Goal: Task Accomplishment & Management: Use online tool/utility

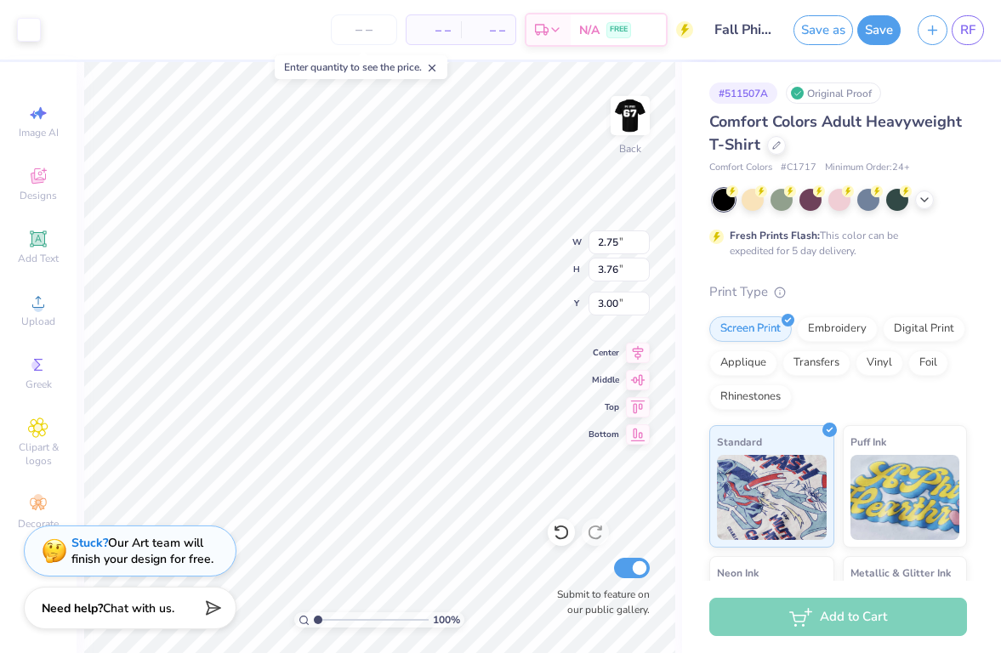
type input "2.48"
type input "3.40"
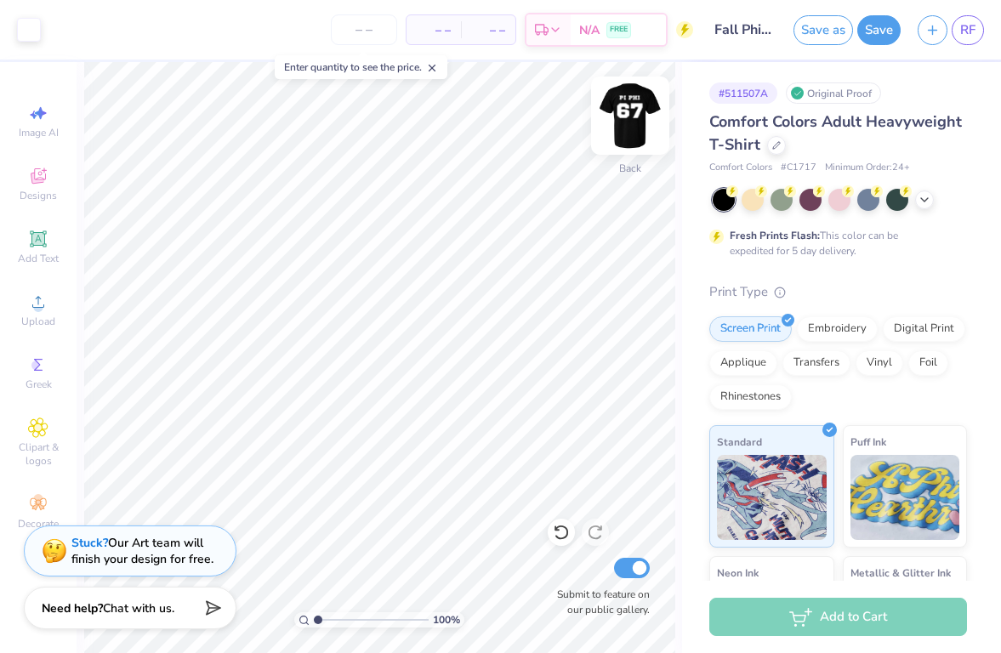
click at [634, 117] on img at bounding box center [630, 116] width 68 height 68
type input "11.05"
type input "9.70"
type input "4.93"
click at [633, 120] on img at bounding box center [630, 116] width 68 height 68
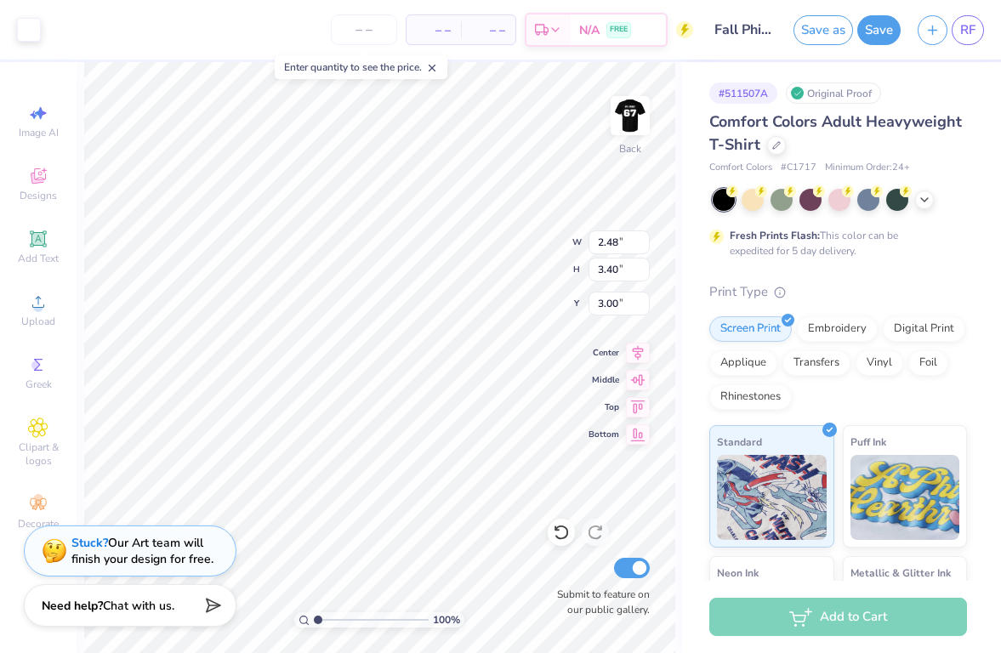
click at [161, 615] on div "Need help? Chat with us." at bounding box center [130, 605] width 213 height 43
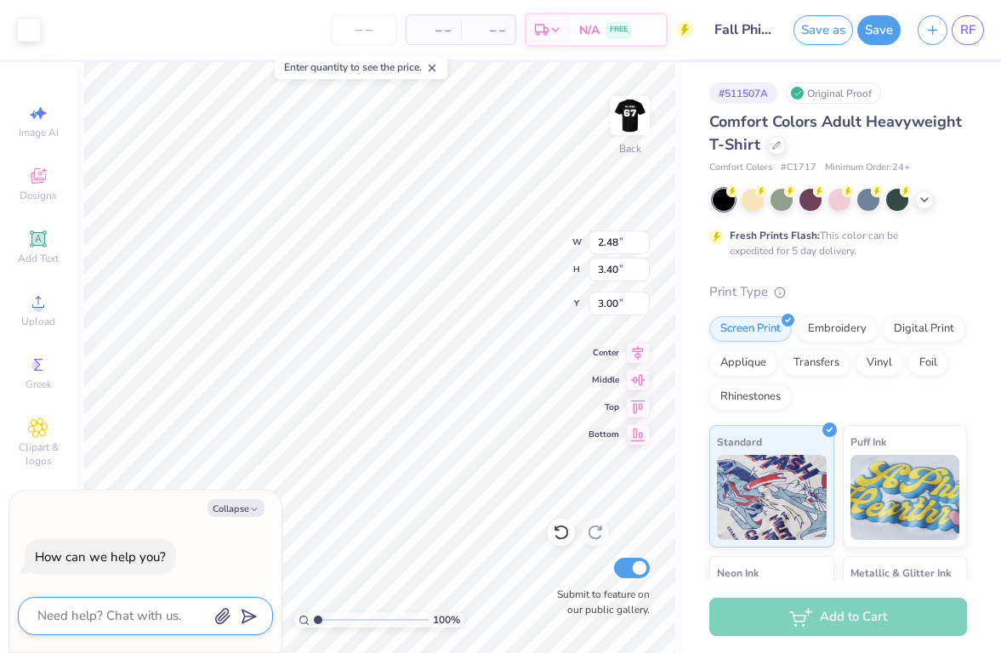
click at [171, 617] on textarea at bounding box center [122, 616] width 173 height 23
type textarea "w"
type textarea "x"
type textarea "wh"
type textarea "x"
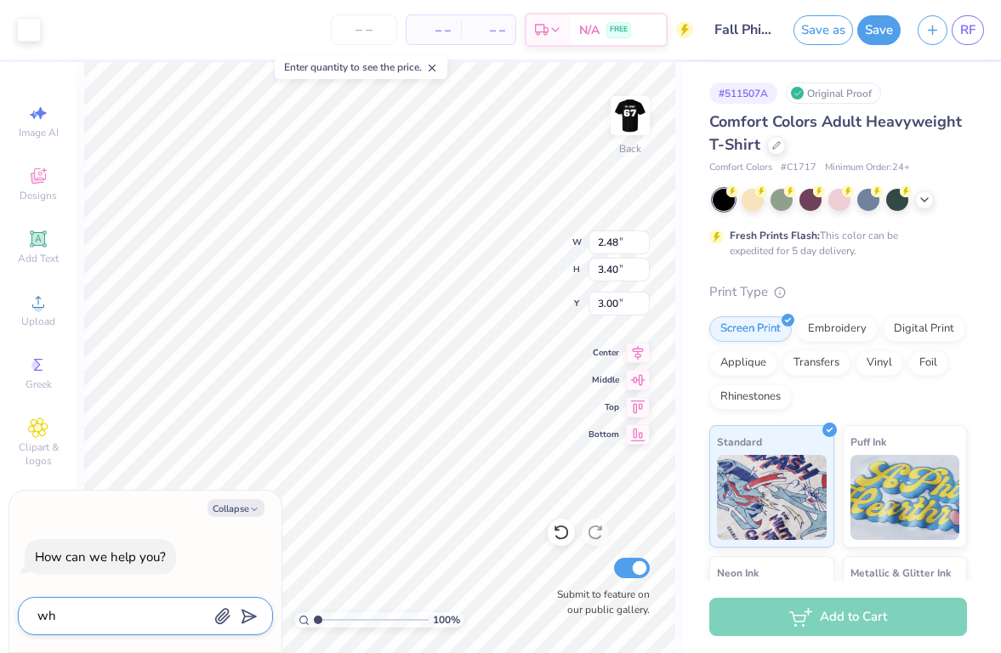
type textarea "wha"
type textarea "x"
type textarea "what"
type textarea "x"
type textarea "what"
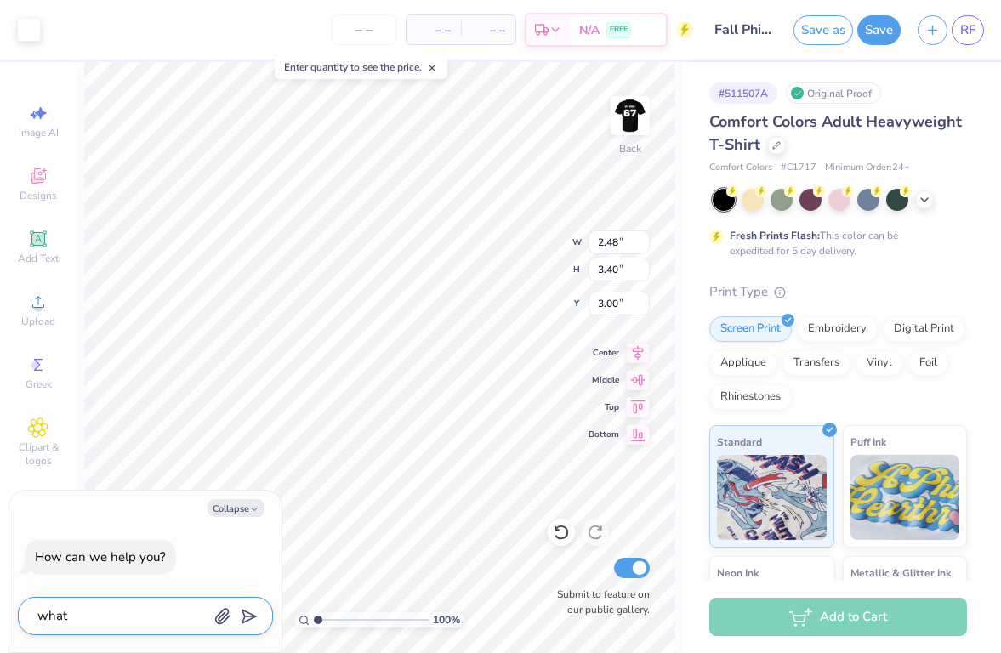
type textarea "x"
type textarea "what i"
type textarea "x"
type textarea "what is"
type textarea "x"
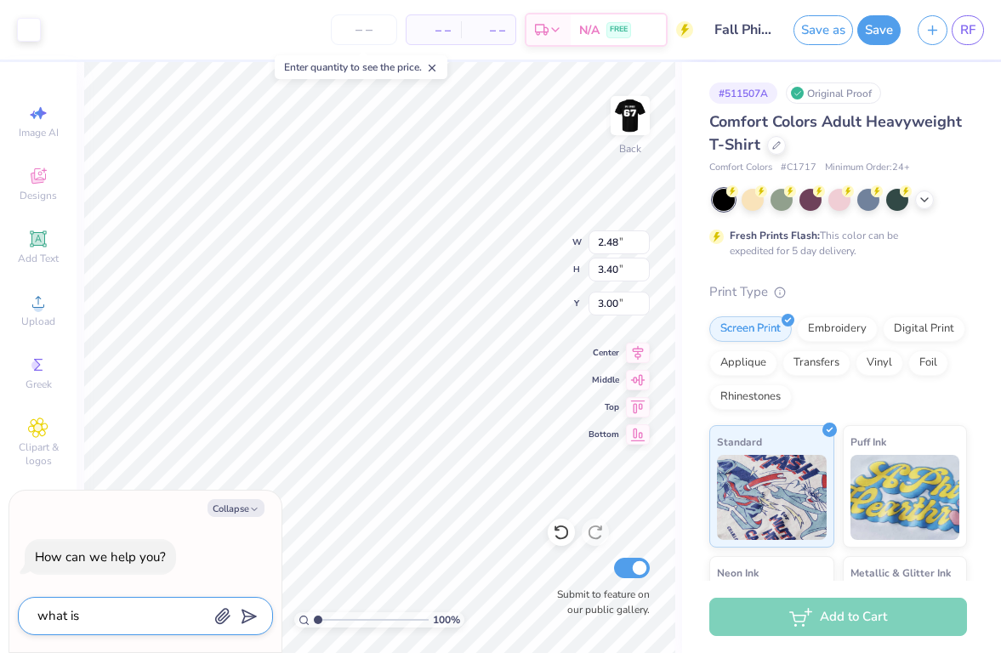
type textarea "what is"
type textarea "x"
type textarea "what is t"
type textarea "x"
type textarea "what is th"
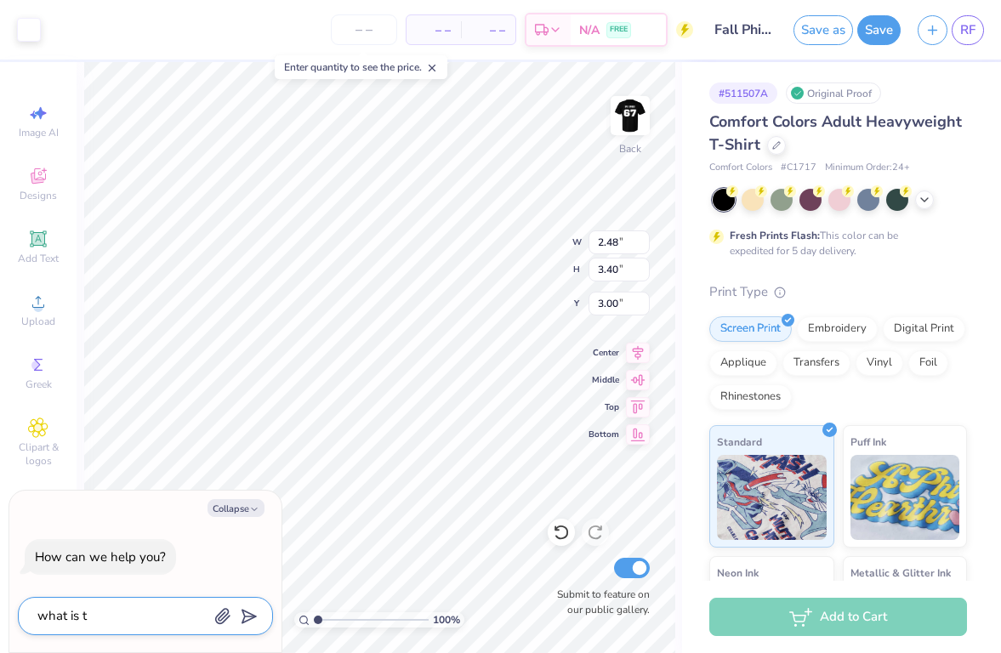
type textarea "x"
type textarea "what is the"
type textarea "x"
type textarea "what is the"
type textarea "x"
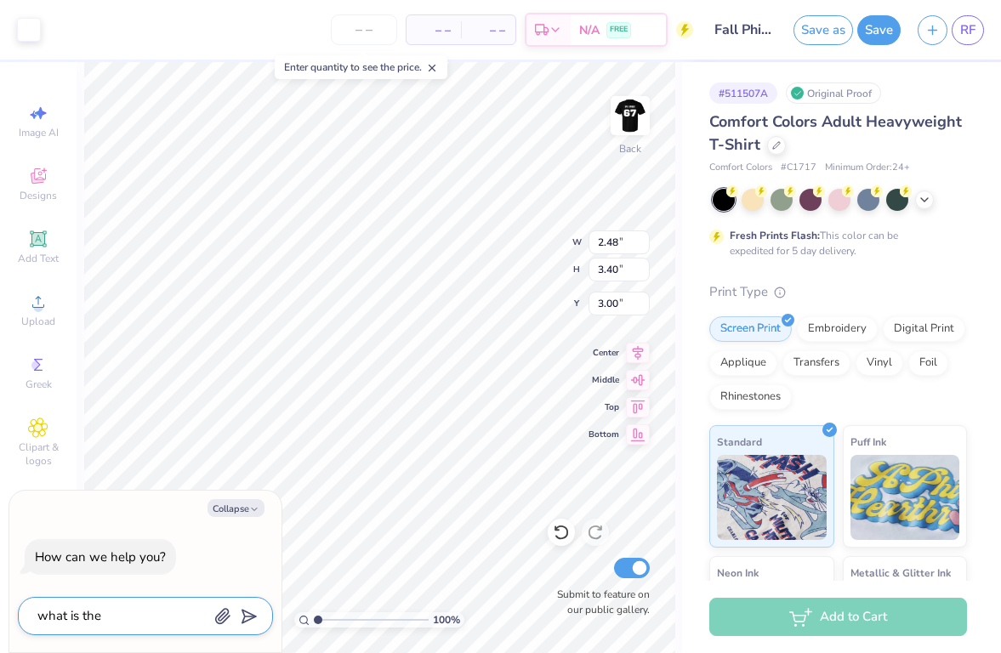
type textarea "what is the r"
type textarea "x"
type textarea "what is the re"
type textarea "x"
type textarea "what is the rec"
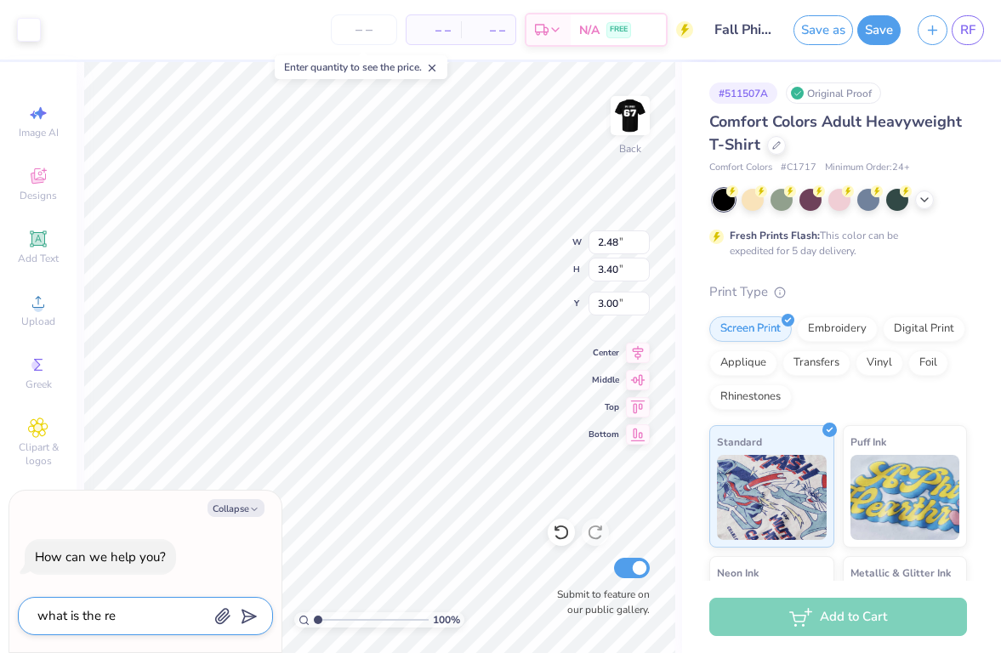
type textarea "x"
type textarea "what is the reco"
type textarea "x"
type textarea "what is the recom"
type textarea "x"
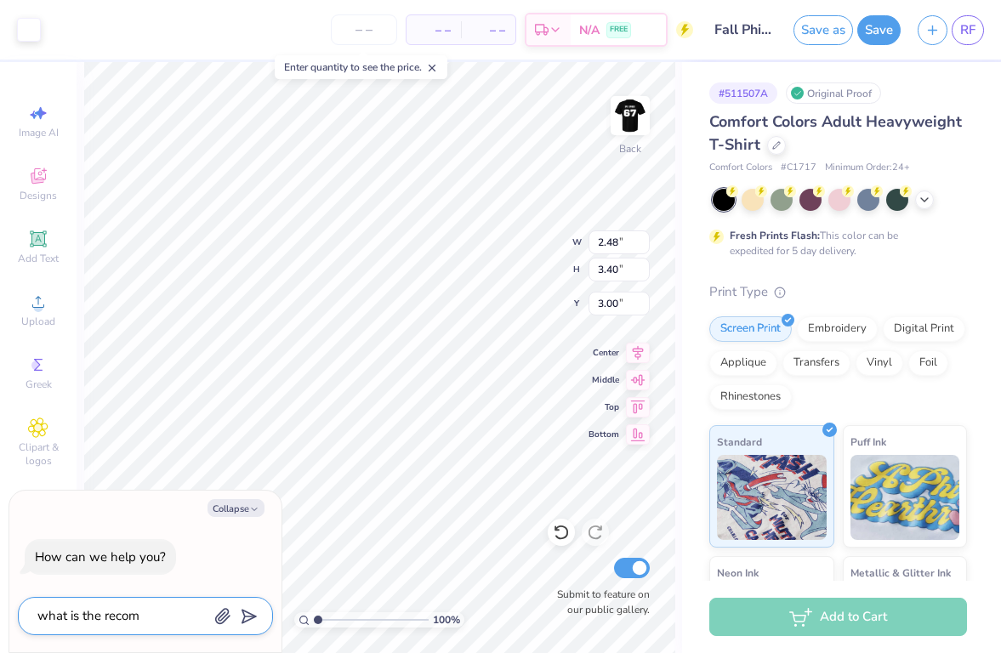
type textarea "what is the recomm"
type textarea "x"
type textarea "what is the recomme"
type textarea "x"
type textarea "what is the recommen"
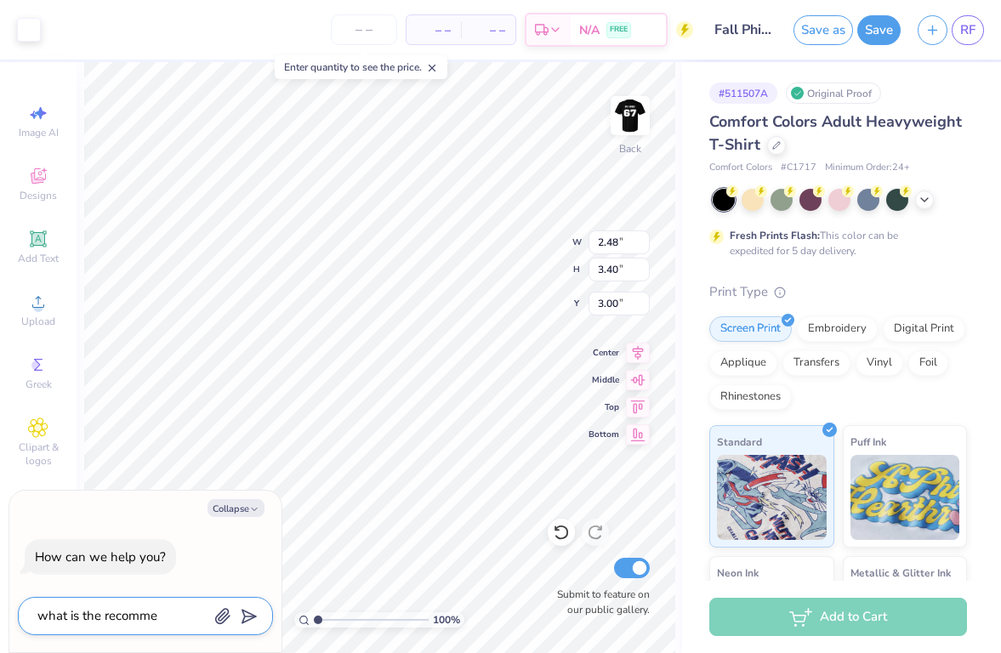
type textarea "x"
type textarea "what is the recommend"
type textarea "x"
type textarea "what is the recommende"
type textarea "x"
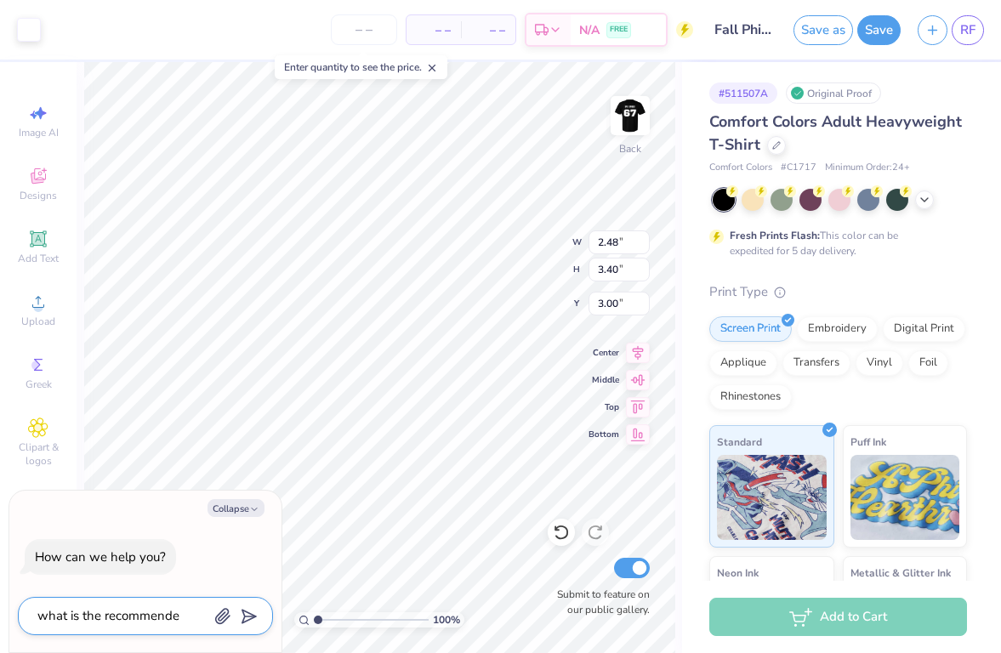
type textarea "what is the recommended"
type textarea "x"
type textarea "what is the recommended"
type textarea "x"
type textarea "what is the recommended s"
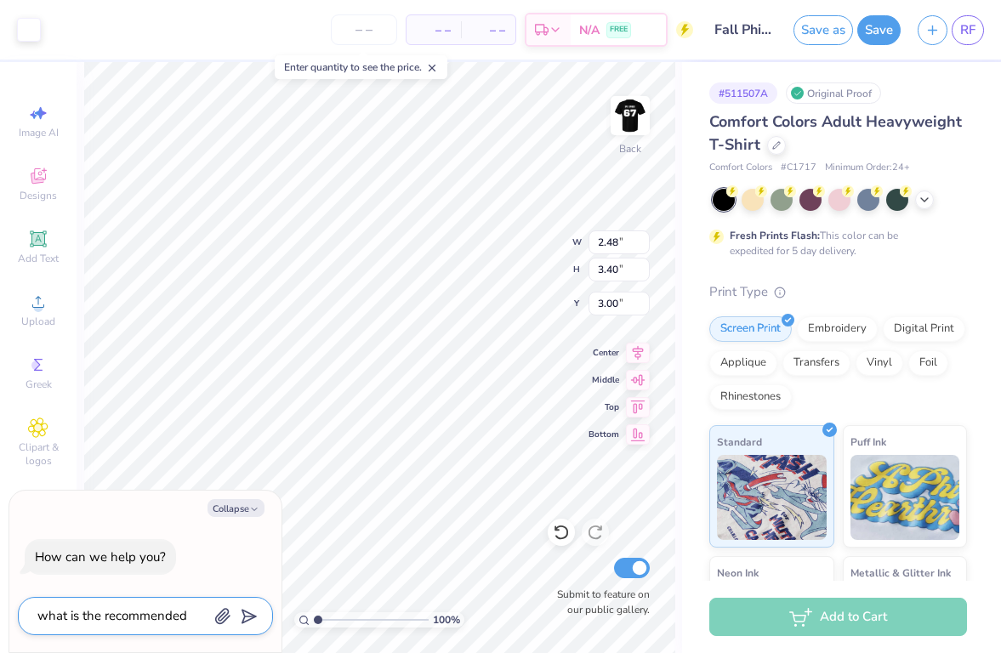
type textarea "x"
type textarea "what is the recommended si"
type textarea "x"
type textarea "what is the recommended siz"
type textarea "x"
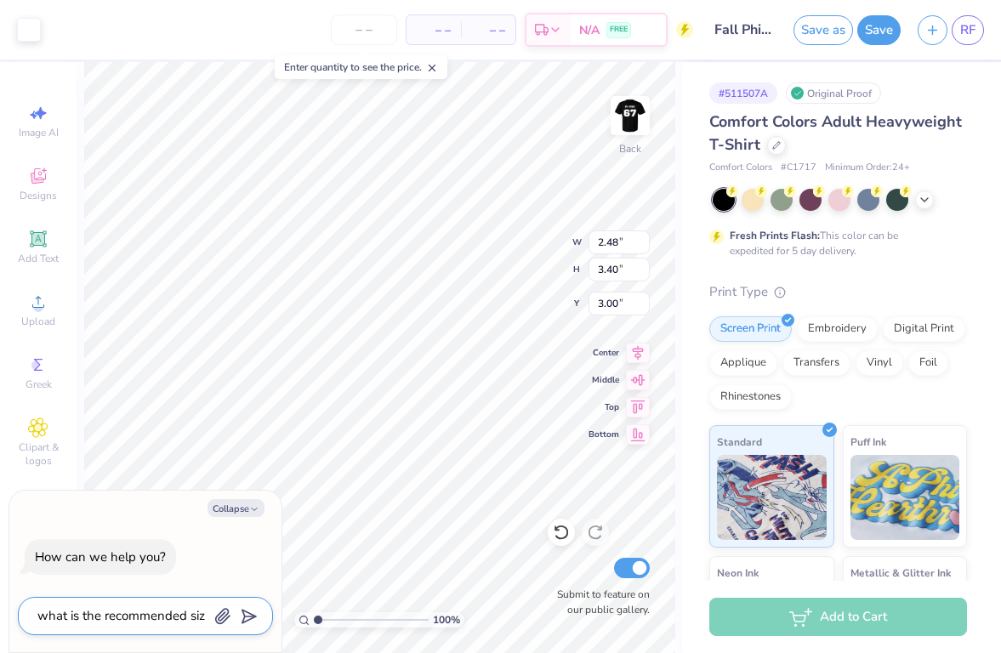
type textarea "what is the recommended size"
type textarea "x"
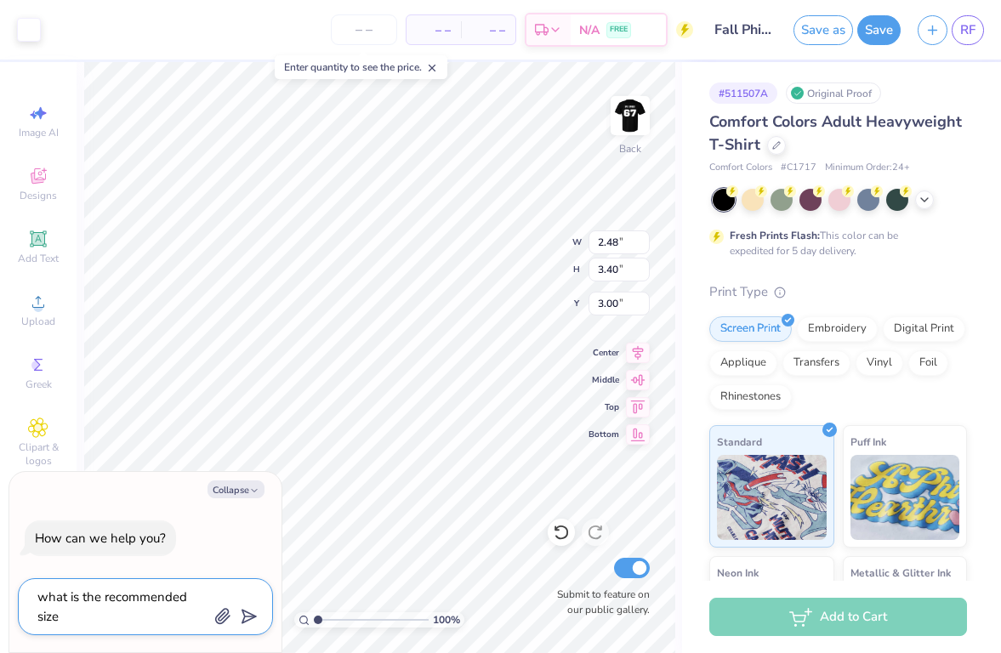
type textarea "what is the recommended size"
type textarea "x"
type textarea "what is the recommended size f"
type textarea "x"
type textarea "what is the recommended size fo"
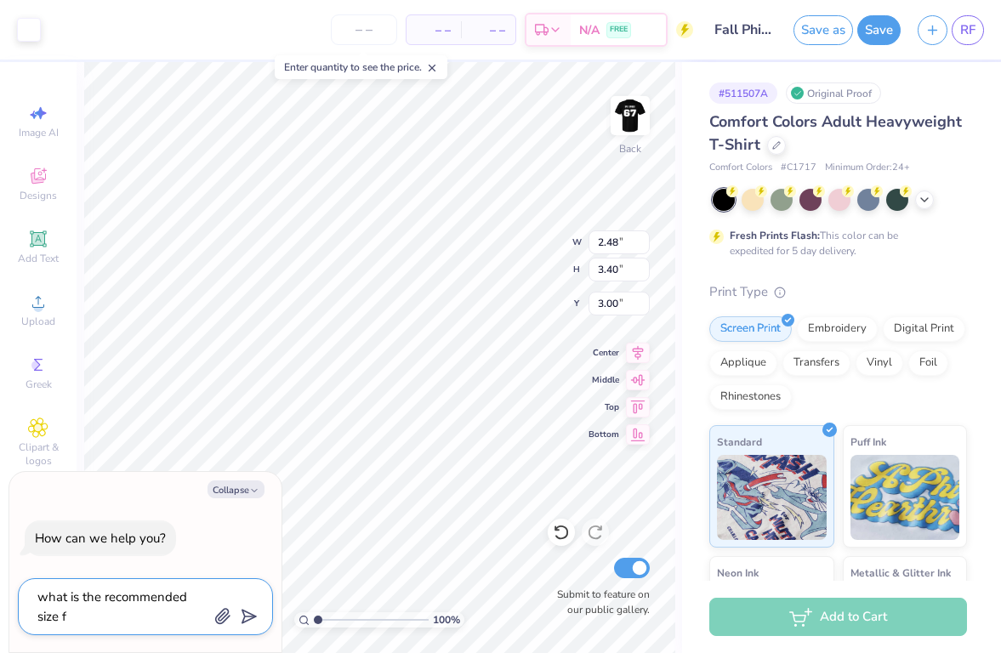
type textarea "x"
type textarea "what is the recommended size for"
type textarea "x"
type textarea "what is the recommended size for"
type textarea "x"
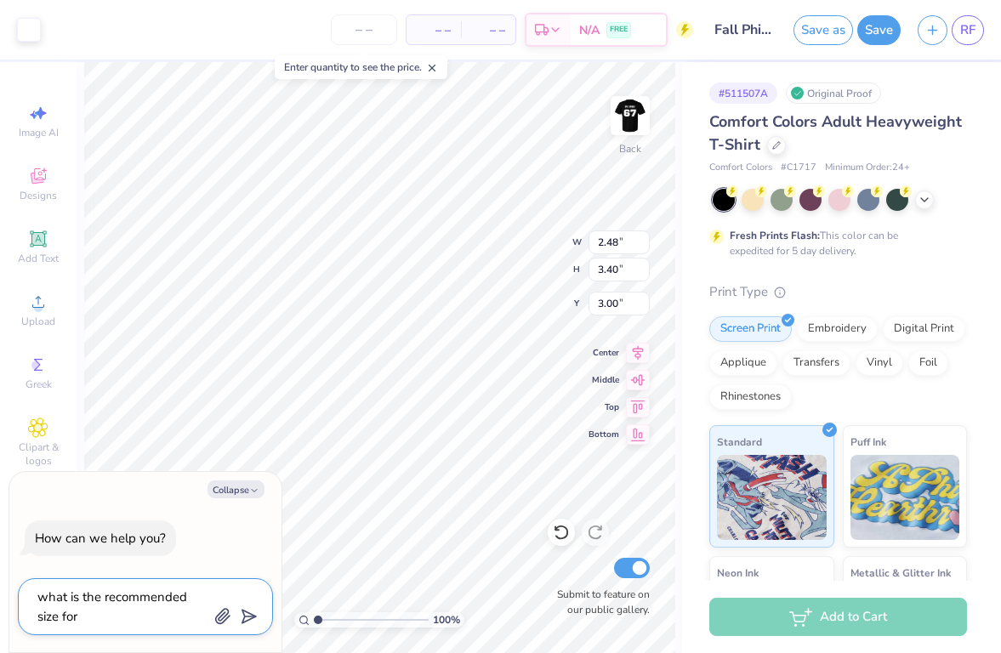
type textarea "what is the recommended size for a"
type textarea "x"
type textarea "what is the recommended size for a"
type textarea "x"
type textarea "what is the recommended size for a c"
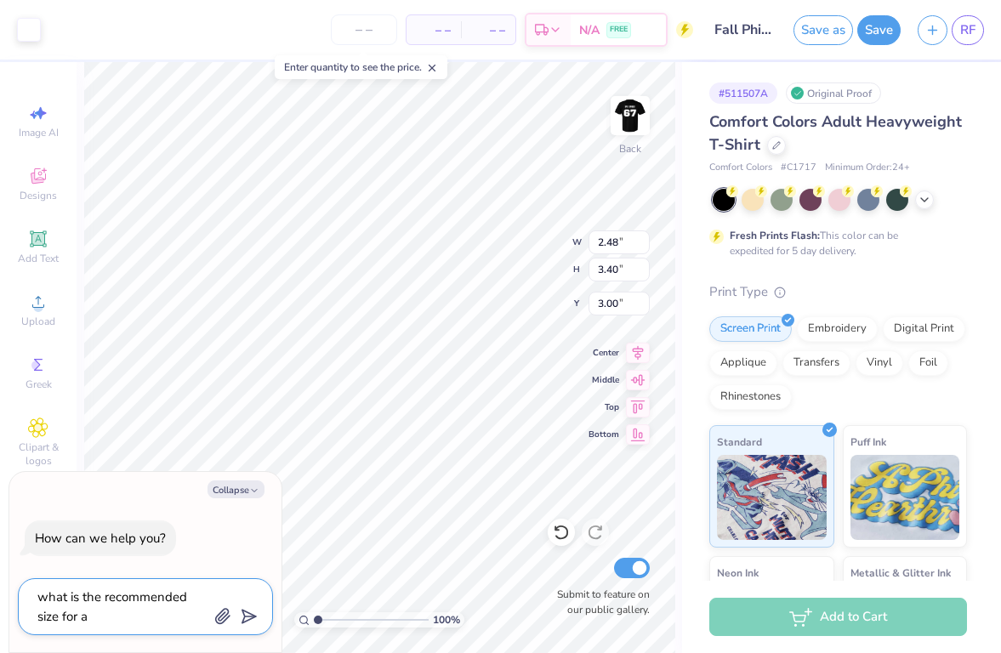
type textarea "x"
type textarea "what is the recommended size for a co"
type textarea "x"
type textarea "what is the recommended size for a cor"
type textarea "x"
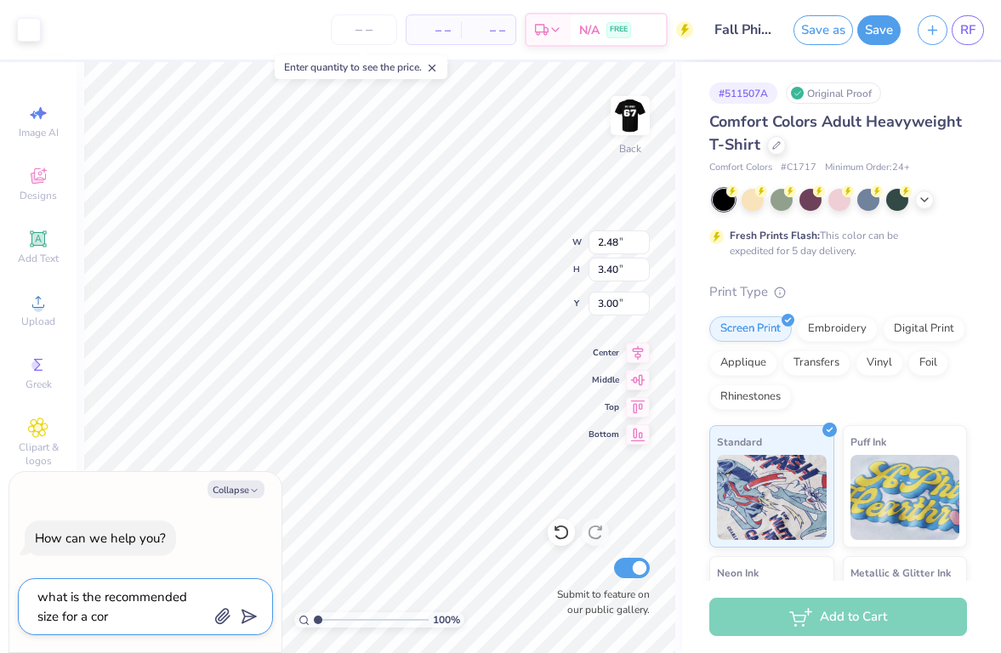
type textarea "what is the recommended size for a corn"
type textarea "x"
type textarea "what is the recommended size for a corne"
type textarea "x"
type textarea "what is the recommended size for a corner"
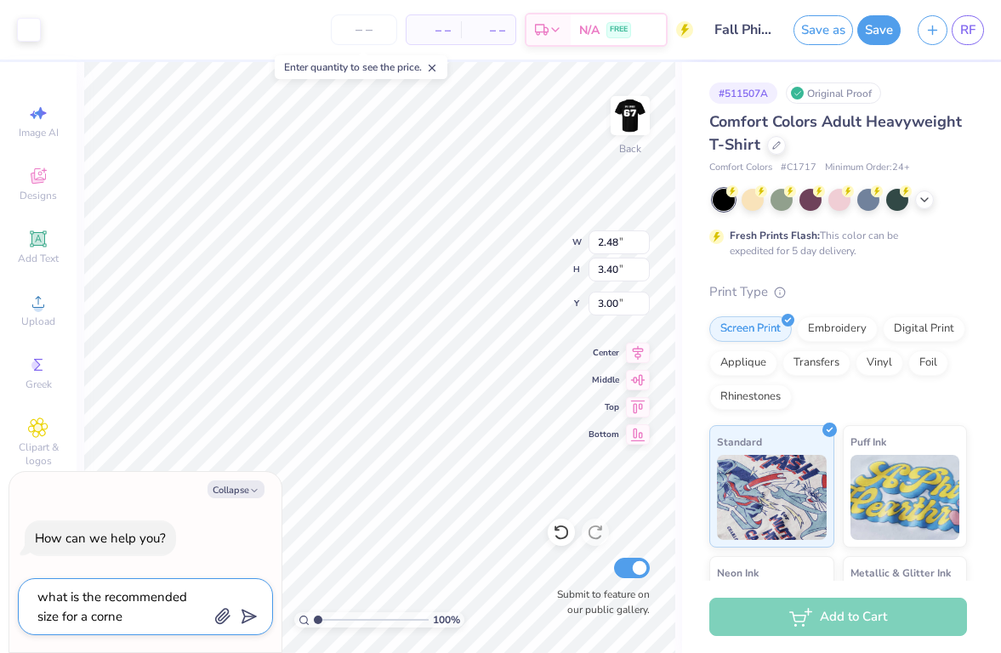
type textarea "x"
type textarea "what is the recommended size for a corner"
type textarea "x"
type textarea "what is the recommended size for a corner p"
type textarea "x"
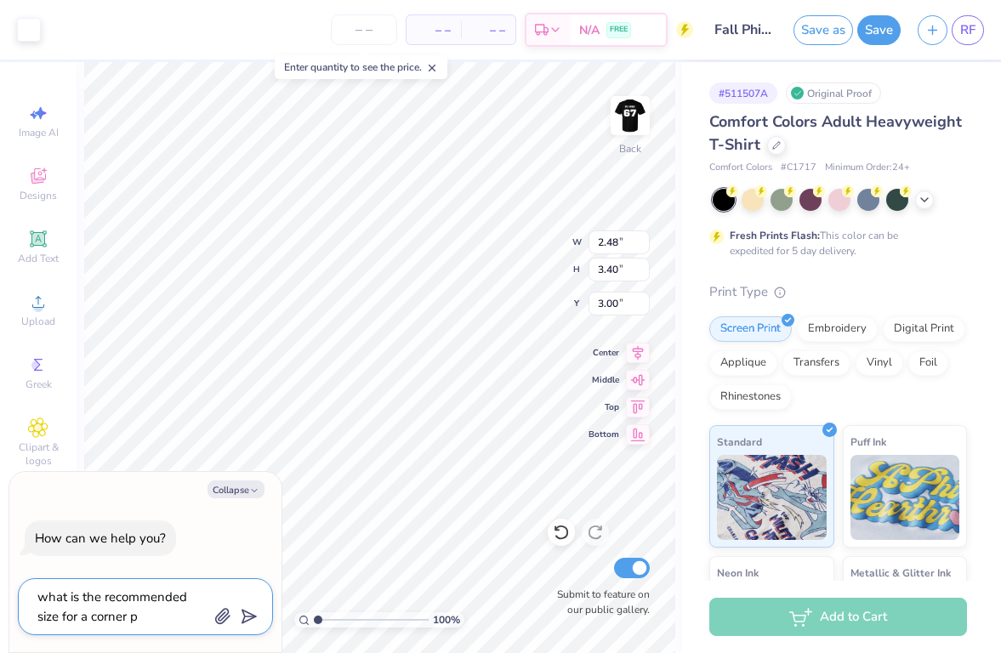
type textarea "what is the recommended size for a corner po"
type textarea "x"
type textarea "what is the recommended size for a corner poc"
type textarea "x"
type textarea "what is the recommended size for a corner pock"
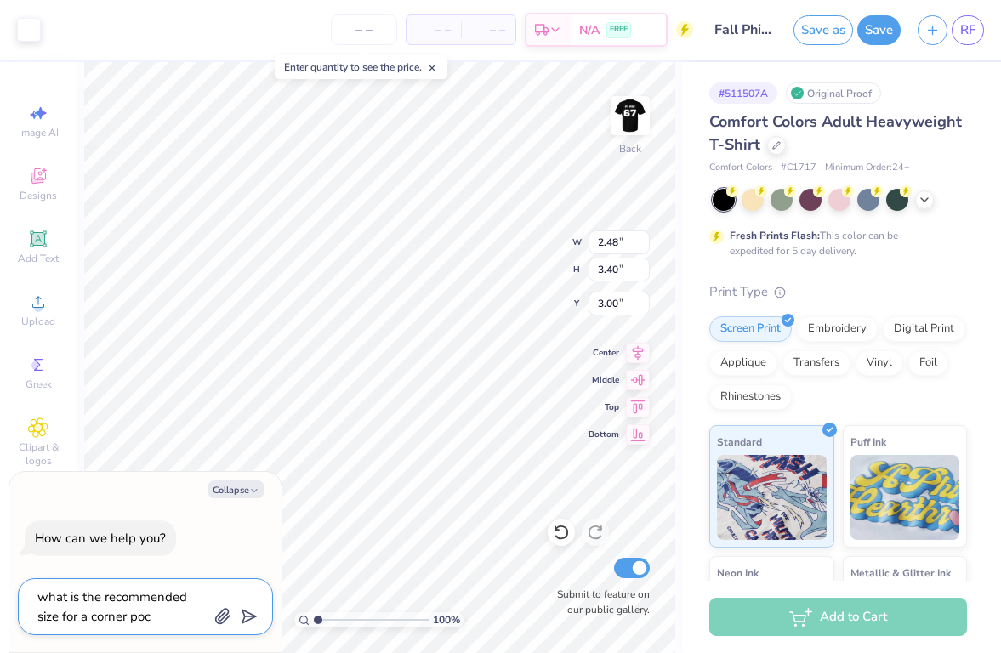
type textarea "x"
type textarea "what is the recommended size for a corner pocke"
type textarea "x"
type textarea "what is the recommended size for a corner pocket"
type textarea "x"
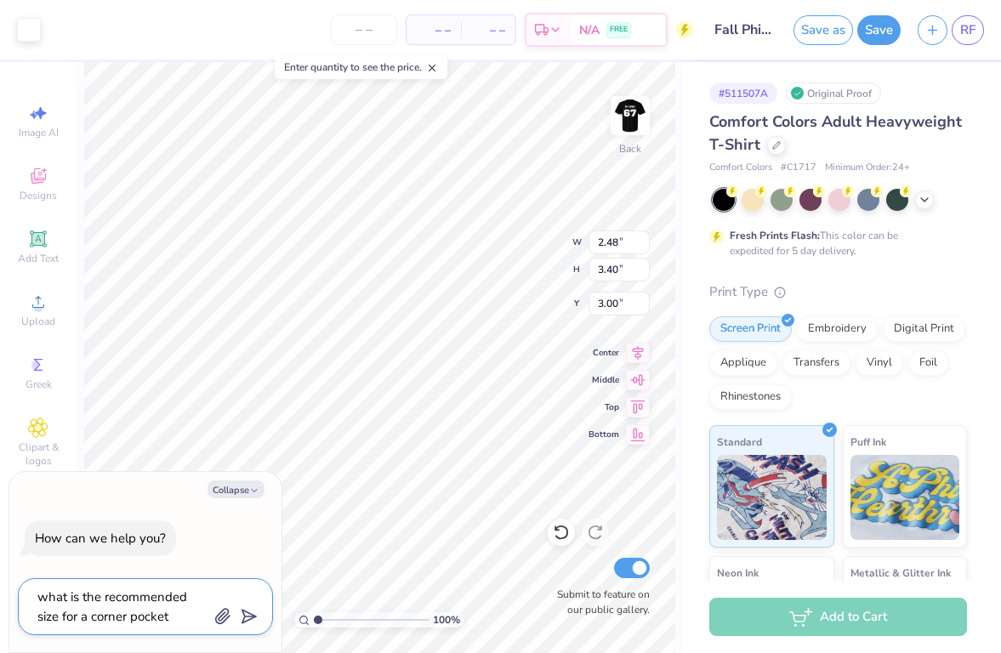
type textarea "what is the recommended size for a corner pocket"
type textarea "x"
type textarea "what is the recommended size for a corner pocket d"
type textarea "x"
type textarea "what is the recommended size for a corner pocket de"
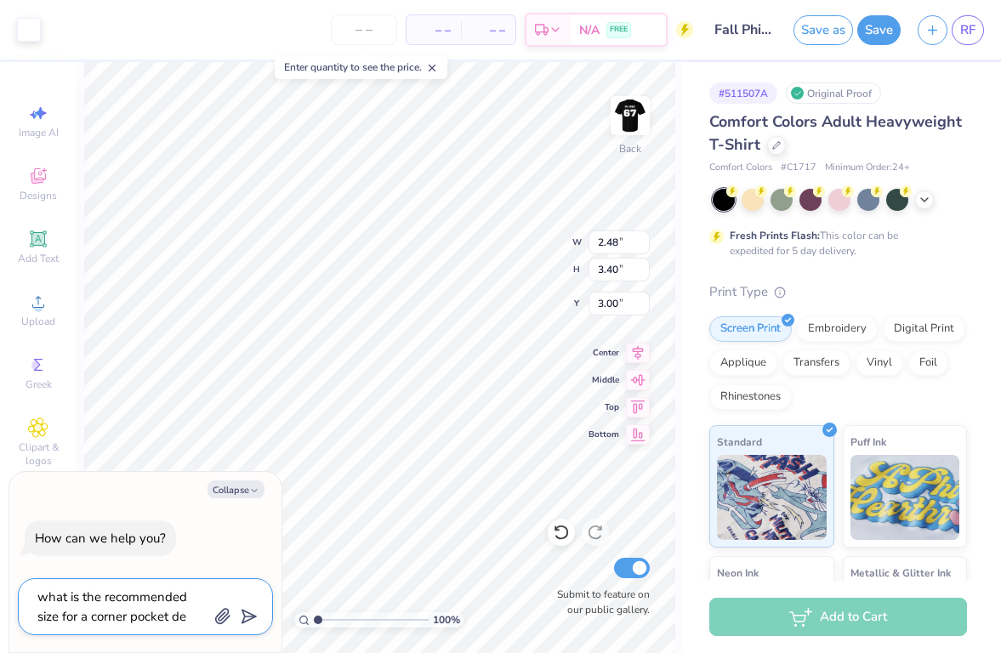
type textarea "x"
type textarea "what is the recommended size for a corner pocket des"
type textarea "x"
type textarea "what is the recommended size for a corner pocket desi"
type textarea "x"
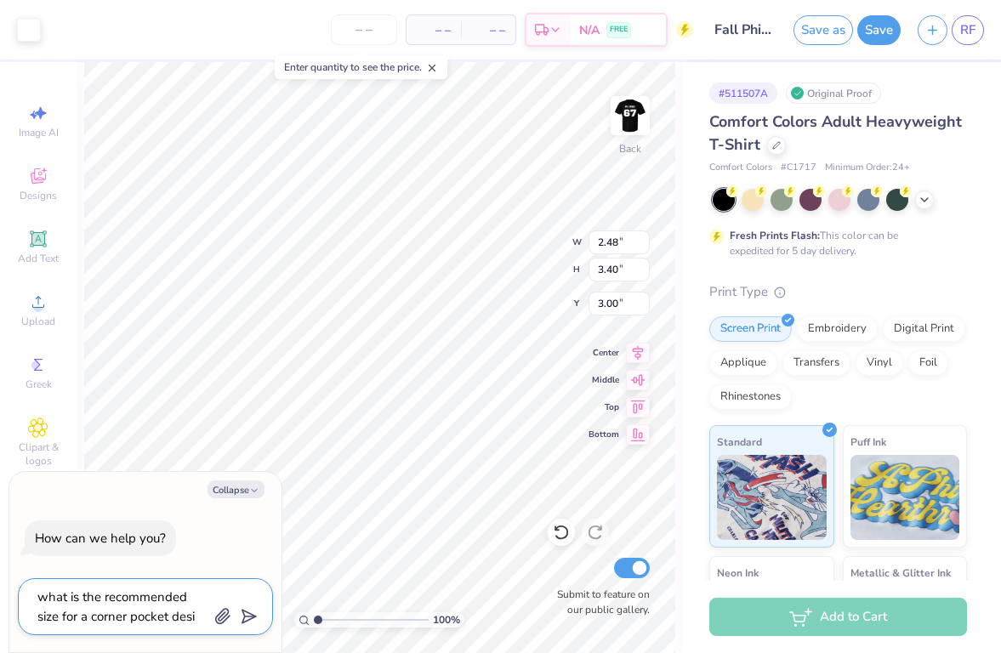
type textarea "what is the recommended size for a corner pocket desig"
type textarea "x"
type textarea "what is the recommended size for a corner pocket design"
type textarea "x"
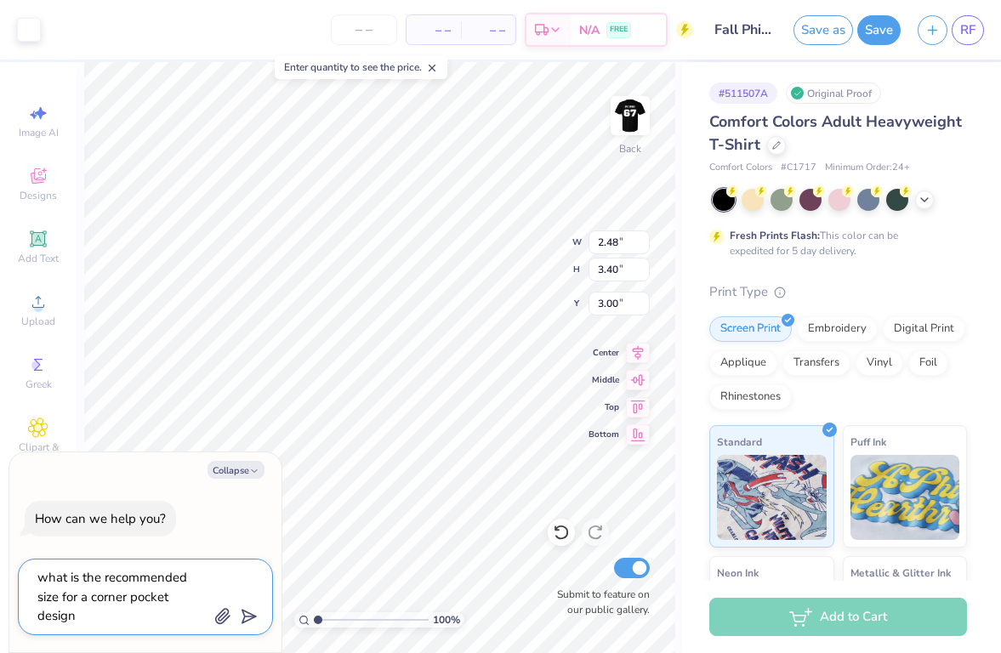
type textarea "what is the recommended size for a corner pocket design"
type textarea "x"
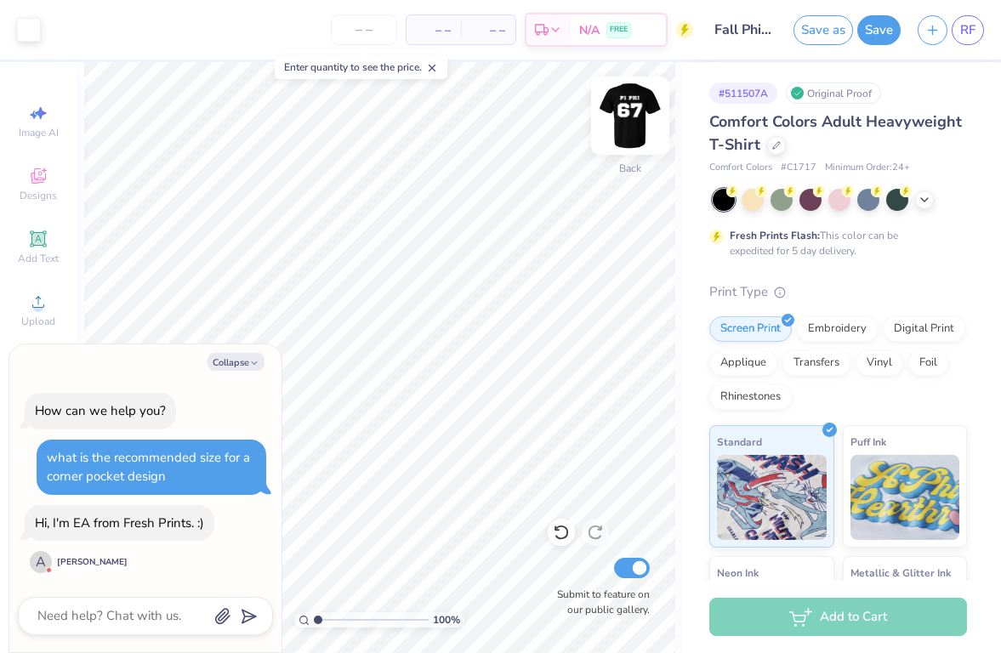
click at [626, 114] on img at bounding box center [630, 116] width 68 height 68
click at [626, 117] on img at bounding box center [630, 116] width 68 height 68
type textarea "x"
click at [123, 583] on div "How can we help you? what is the recommended size for a corner pocket design Hi…" at bounding box center [145, 483] width 255 height 209
click at [125, 618] on textarea at bounding box center [122, 616] width 173 height 23
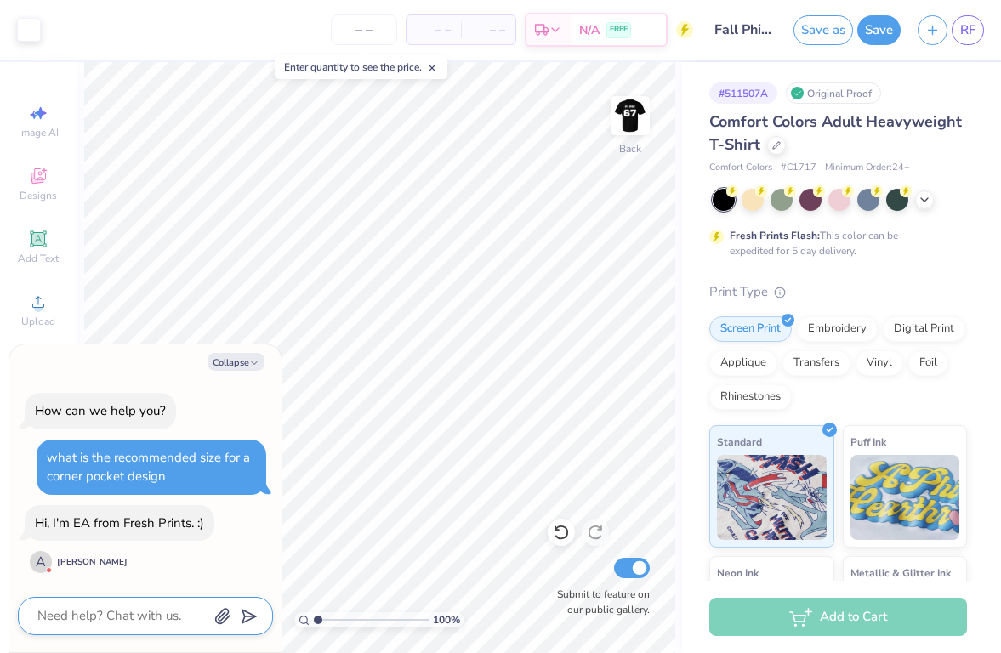
type textarea "w"
type textarea "x"
type textarea "wh"
type textarea "x"
type textarea "wha"
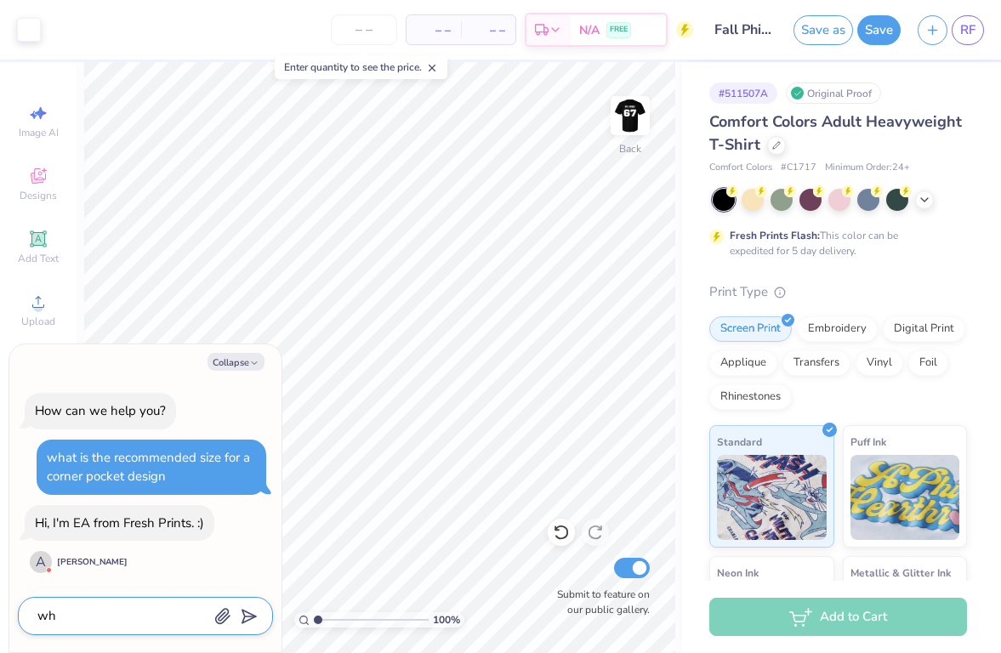
type textarea "x"
type textarea "what"
type textarea "x"
type textarea "what"
type textarea "x"
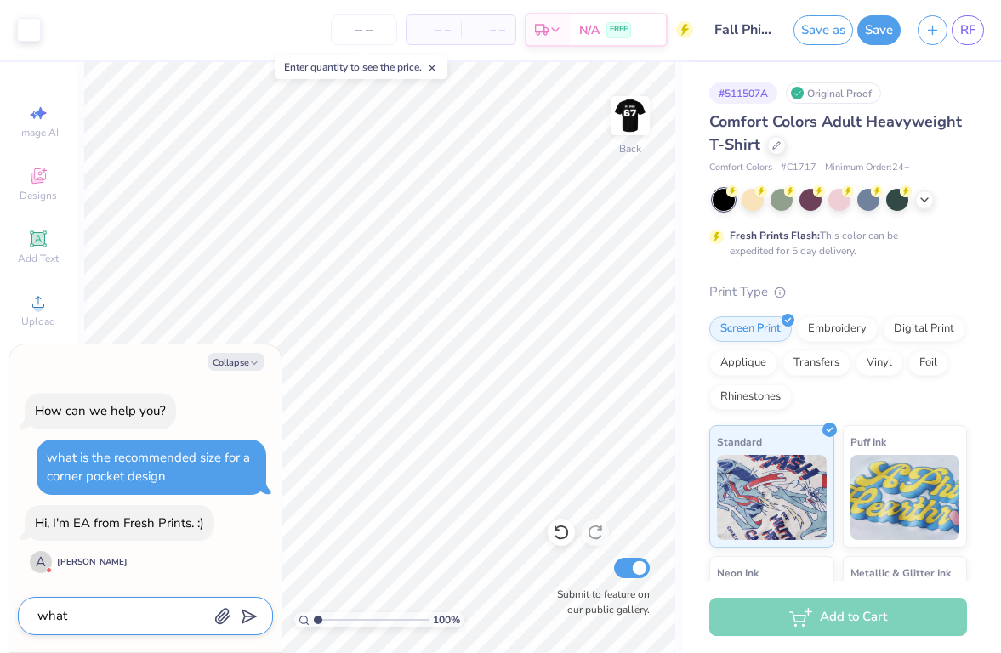
type textarea "what i"
type textarea "x"
type textarea "what is"
type textarea "x"
type textarea "what is"
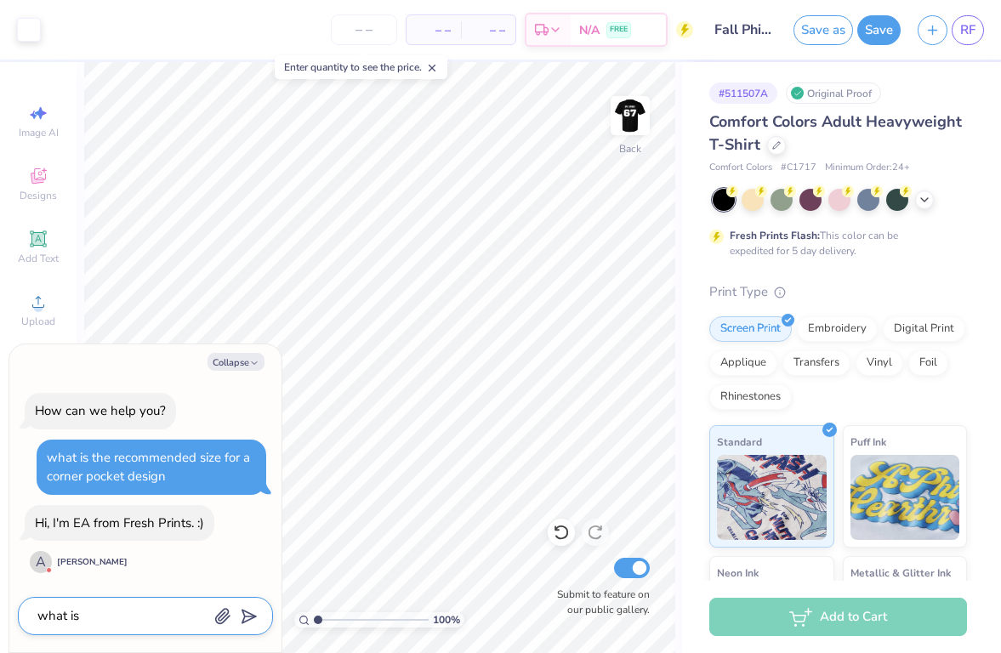
type textarea "x"
type textarea "what is t"
type textarea "x"
type textarea "what is th"
type textarea "x"
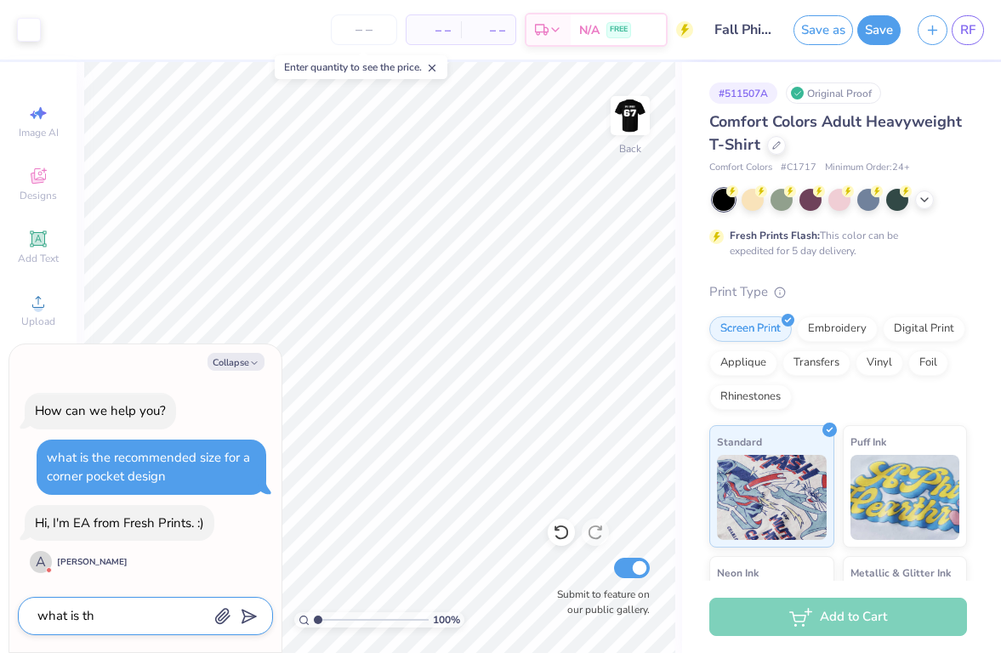
type textarea "what is the"
type textarea "x"
type textarea "what is the"
type textarea "x"
type textarea "what is the r"
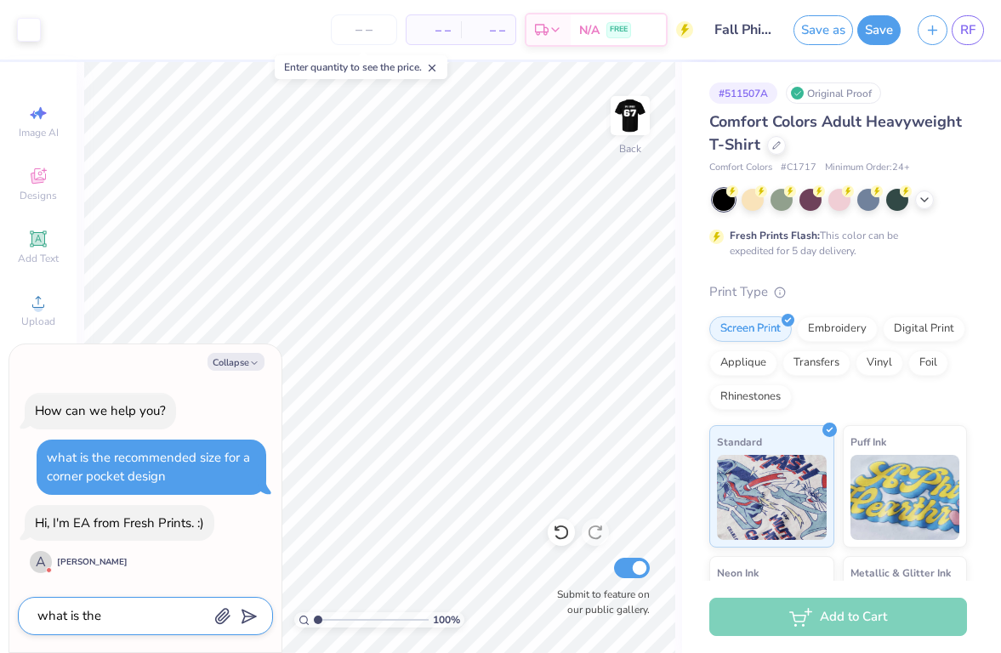
type textarea "x"
type textarea "what is the re"
type textarea "x"
type textarea "what is the rec"
type textarea "x"
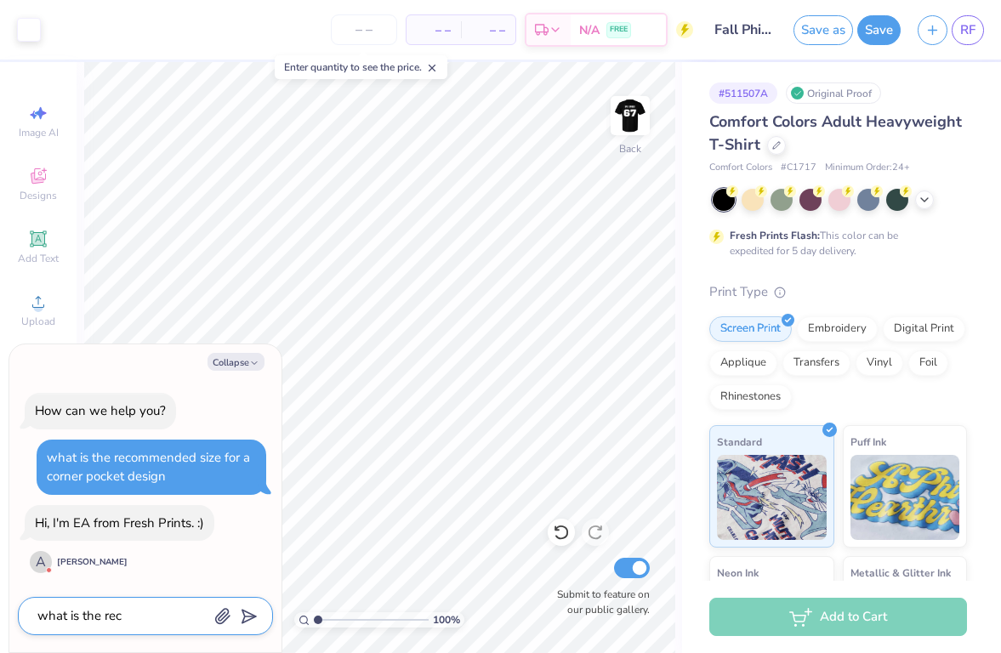
type textarea "what is the reco"
type textarea "x"
type textarea "what is the recom"
type textarea "x"
type textarea "what is the recomm"
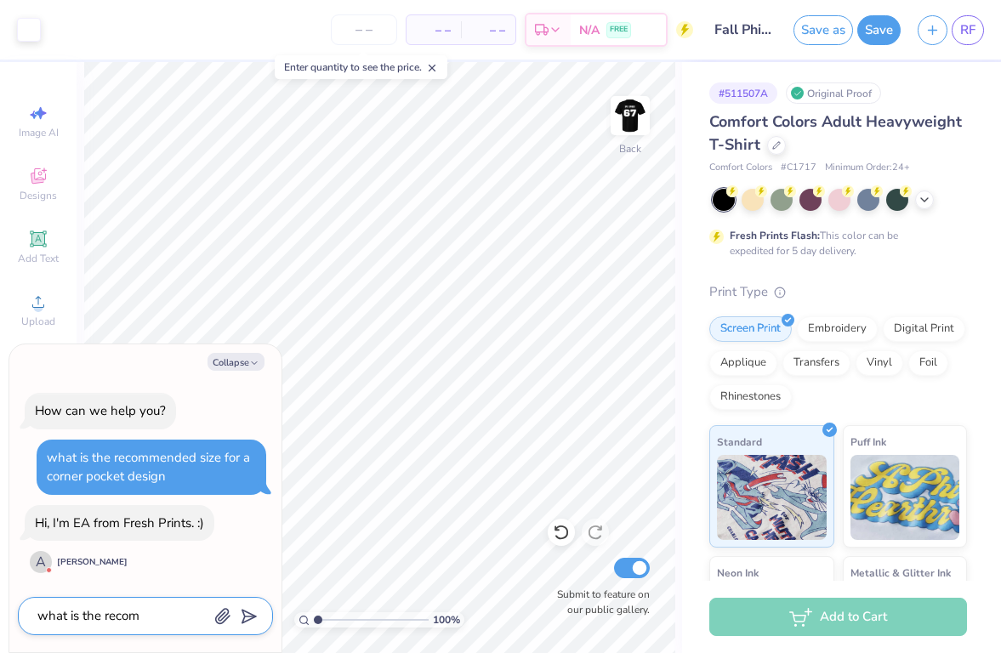
type textarea "x"
type textarea "what is the recomme"
type textarea "x"
type textarea "what is the recommen"
type textarea "x"
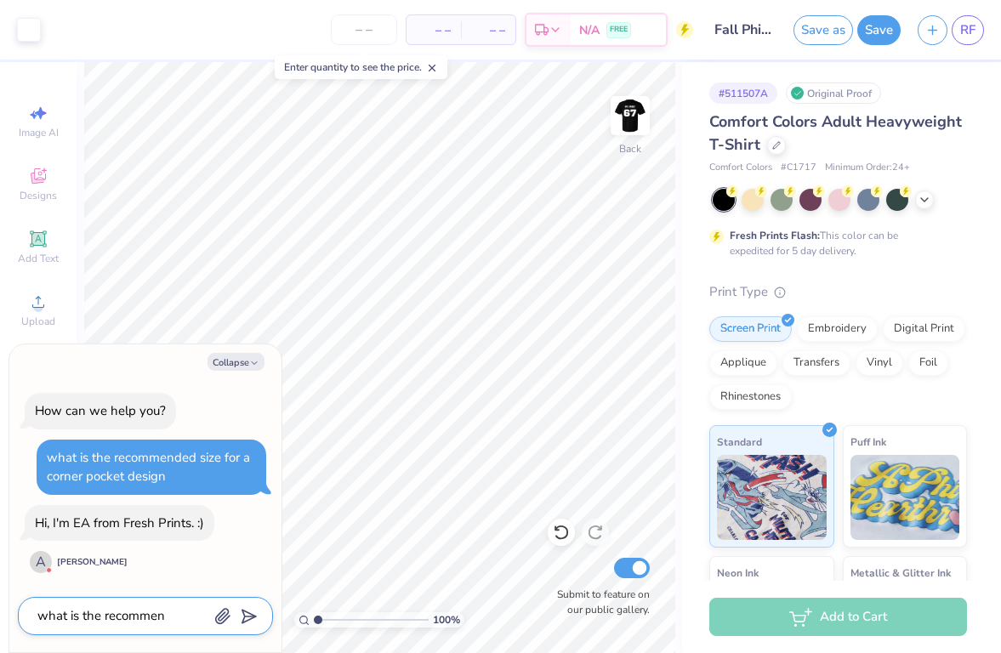
type textarea "what is the recommend"
type textarea "x"
type textarea "what is the recommende"
type textarea "x"
type textarea "what is the recommended"
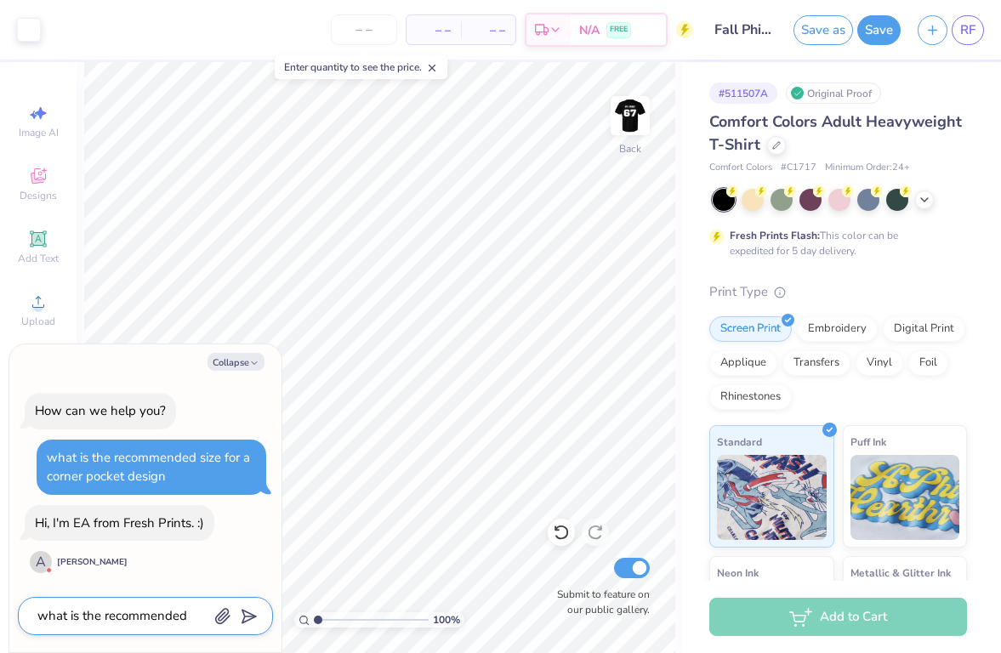
type textarea "x"
type textarea "what is the recommended"
type textarea "x"
type textarea "what is the recommended s"
type textarea "x"
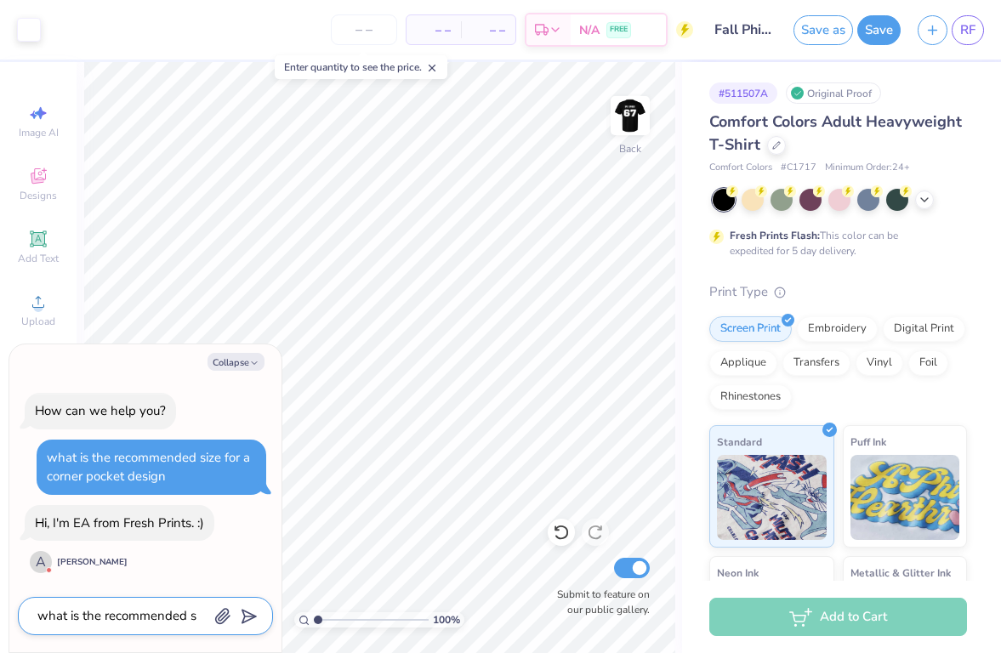
type textarea "what is the recommended si"
type textarea "x"
type textarea "what is the recommended siz"
type textarea "x"
type textarea "what is the recommended size"
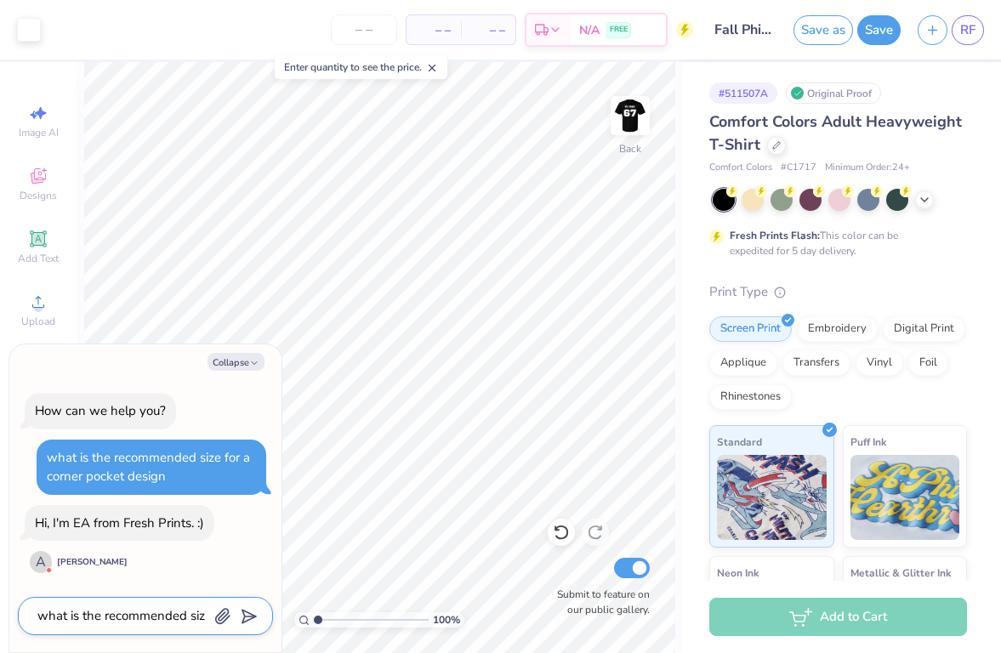
type textarea "x"
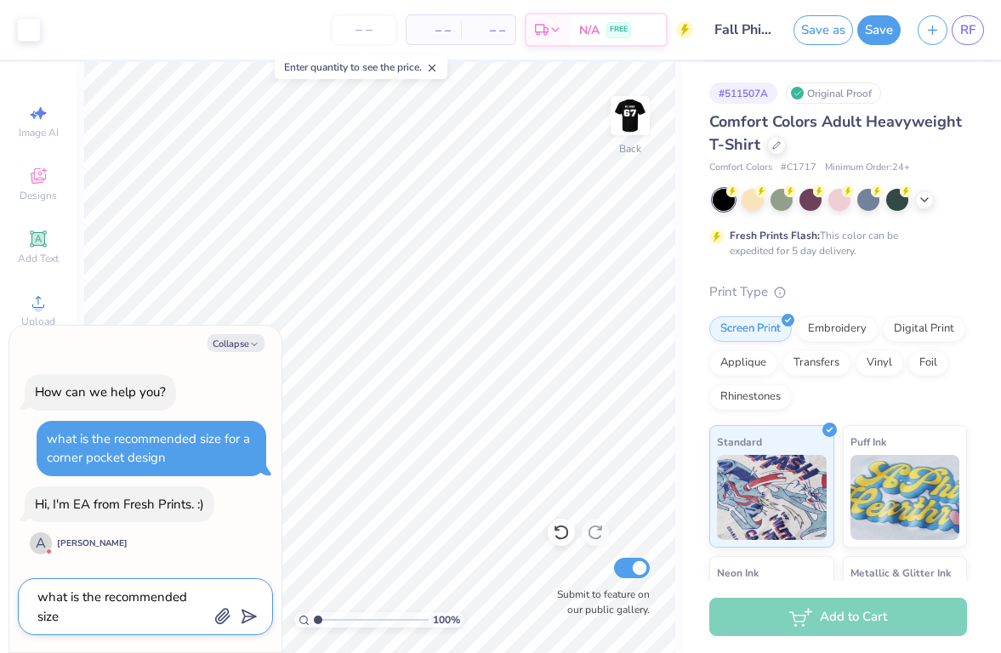
type textarea "what is the recommended size"
type textarea "x"
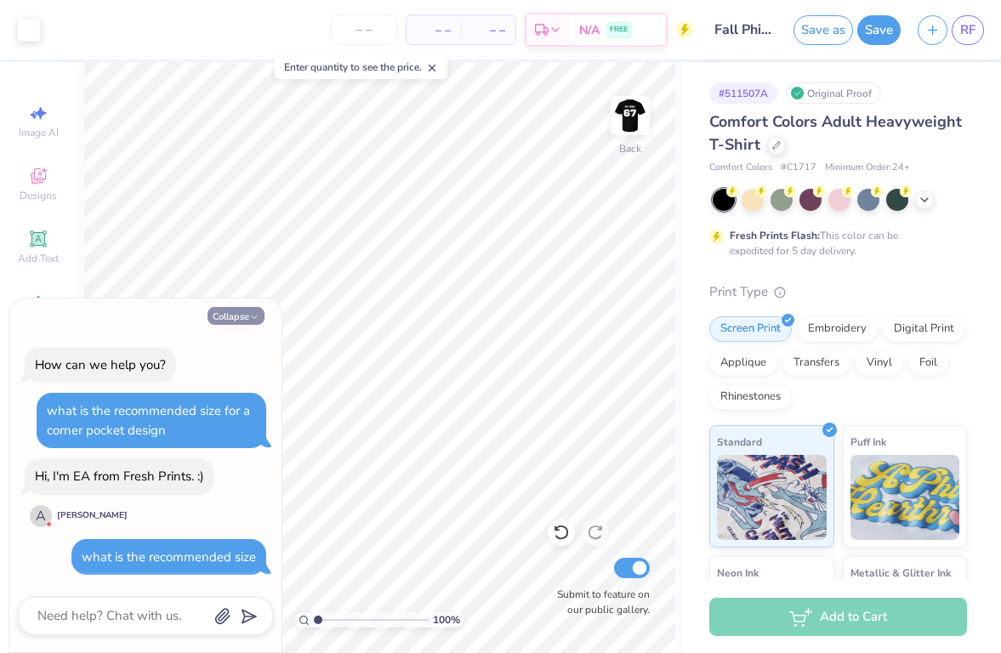
click at [255, 318] on icon "button" at bounding box center [254, 317] width 10 height 10
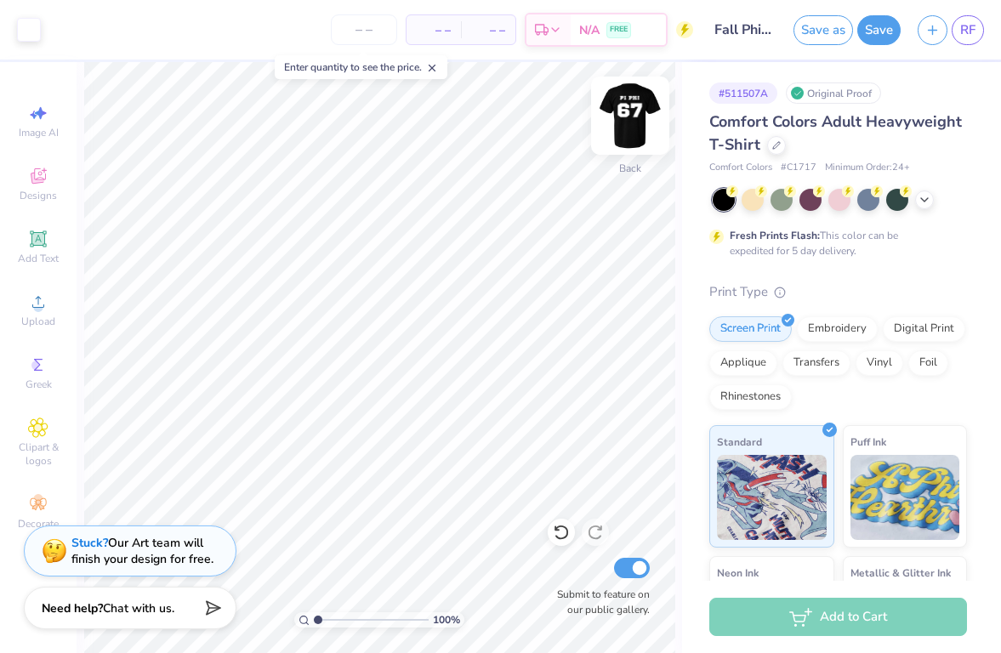
click at [638, 124] on img at bounding box center [630, 116] width 68 height 68
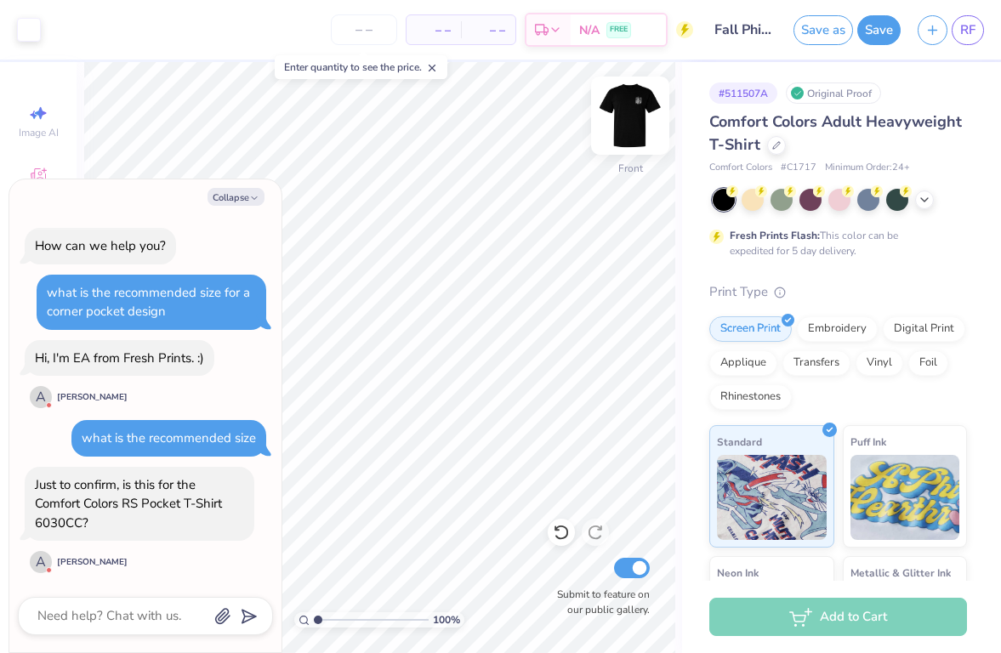
click at [630, 128] on img at bounding box center [630, 116] width 68 height 68
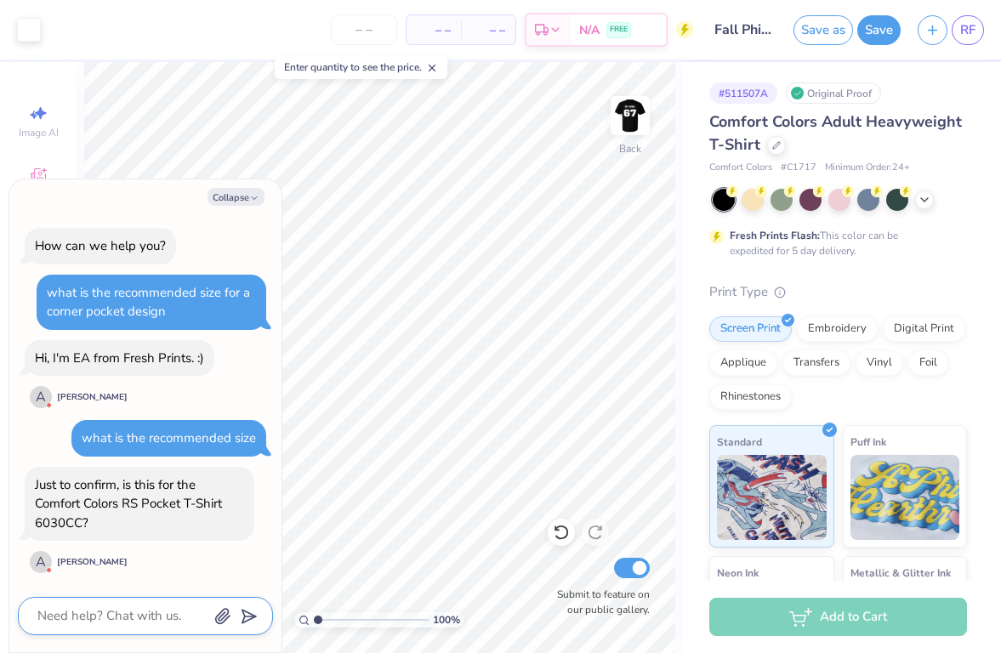
click at [130, 619] on textarea at bounding box center [122, 616] width 173 height 23
click at [236, 207] on div "Collapse How can we help you? what is the recommended size for a corner pocket …" at bounding box center [145, 415] width 272 height 473
click at [240, 198] on button "Collapse" at bounding box center [236, 197] width 57 height 18
type textarea "x"
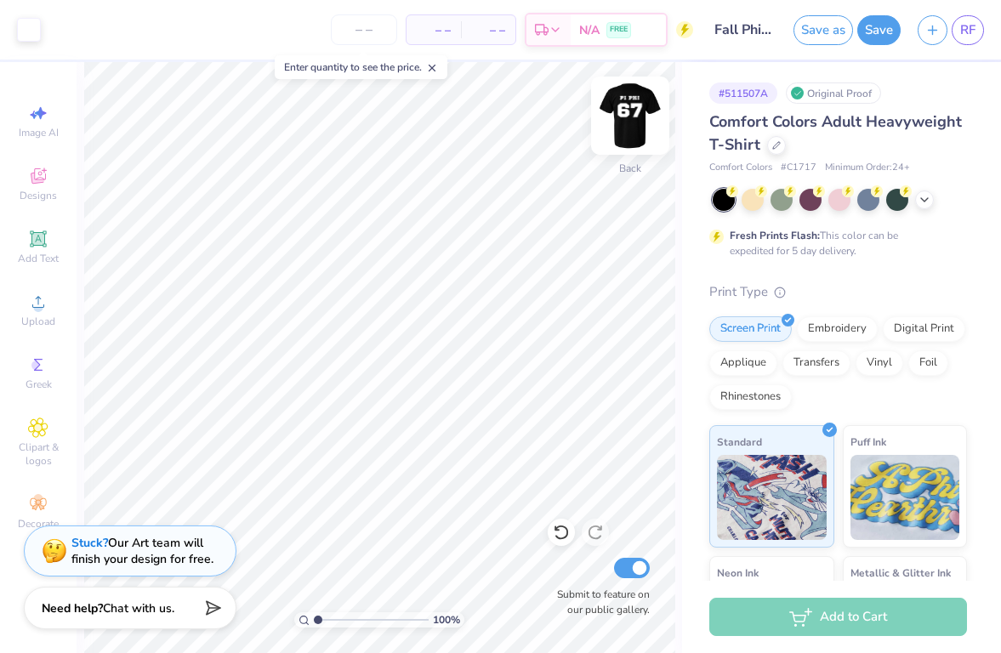
click at [634, 120] on img at bounding box center [630, 116] width 68 height 68
click at [634, 122] on img at bounding box center [630, 116] width 68 height 68
click at [634, 124] on img at bounding box center [630, 116] width 68 height 68
type input "2.88"
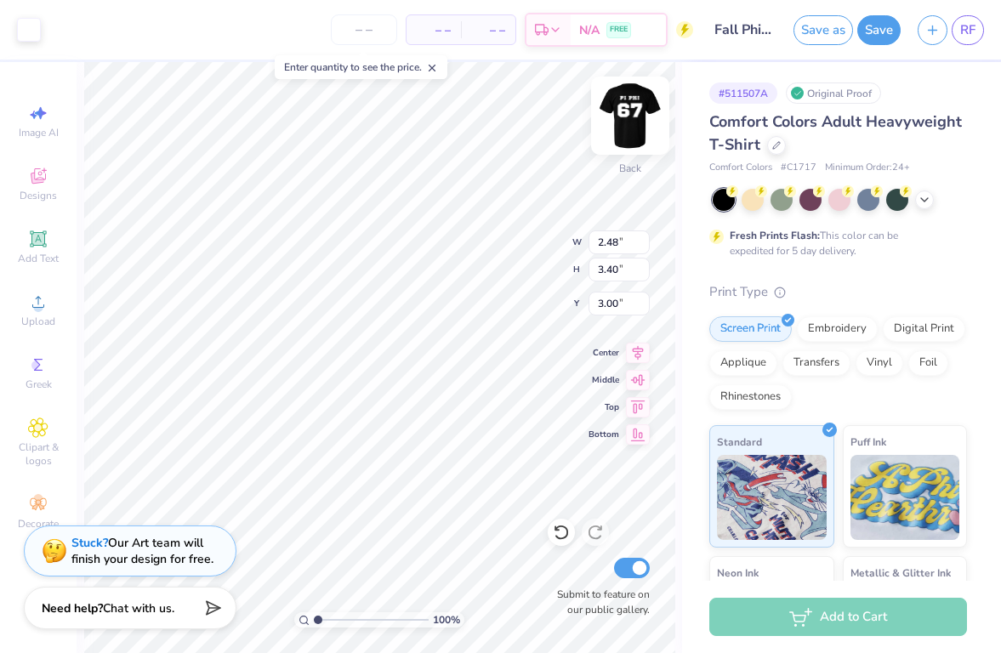
type input "3.95"
type input "2.94"
type input "4.03"
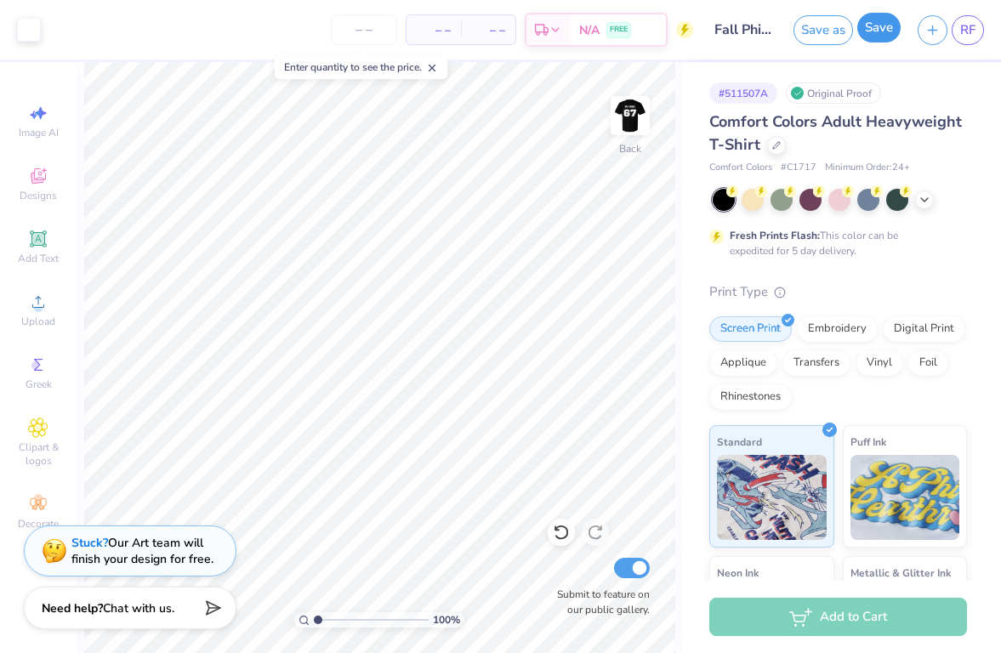
click at [886, 39] on button "Save" at bounding box center [878, 28] width 43 height 30
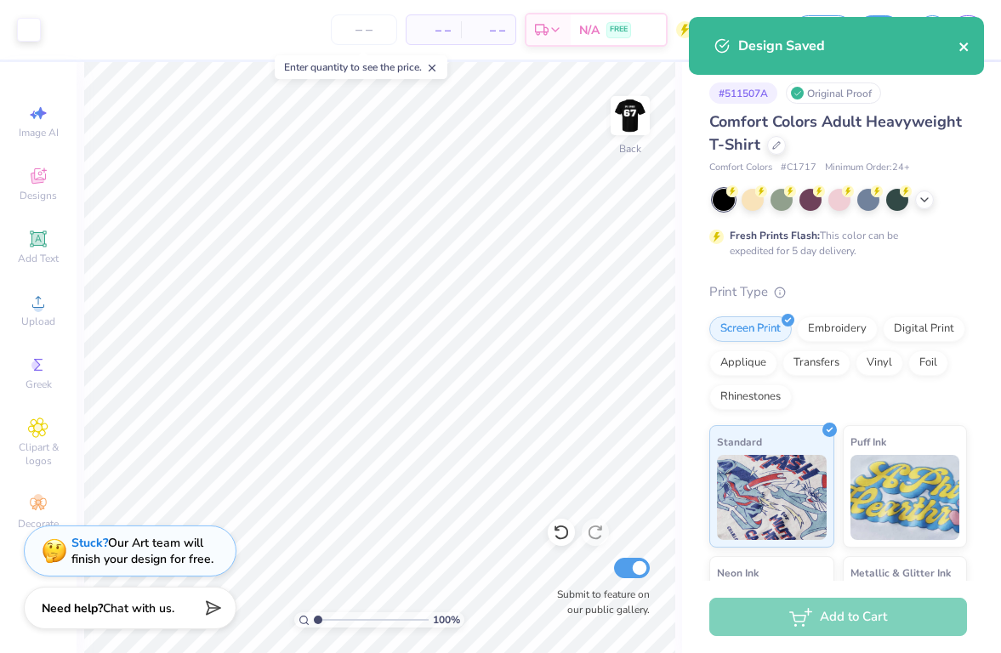
click at [964, 48] on icon "close" at bounding box center [964, 47] width 9 height 9
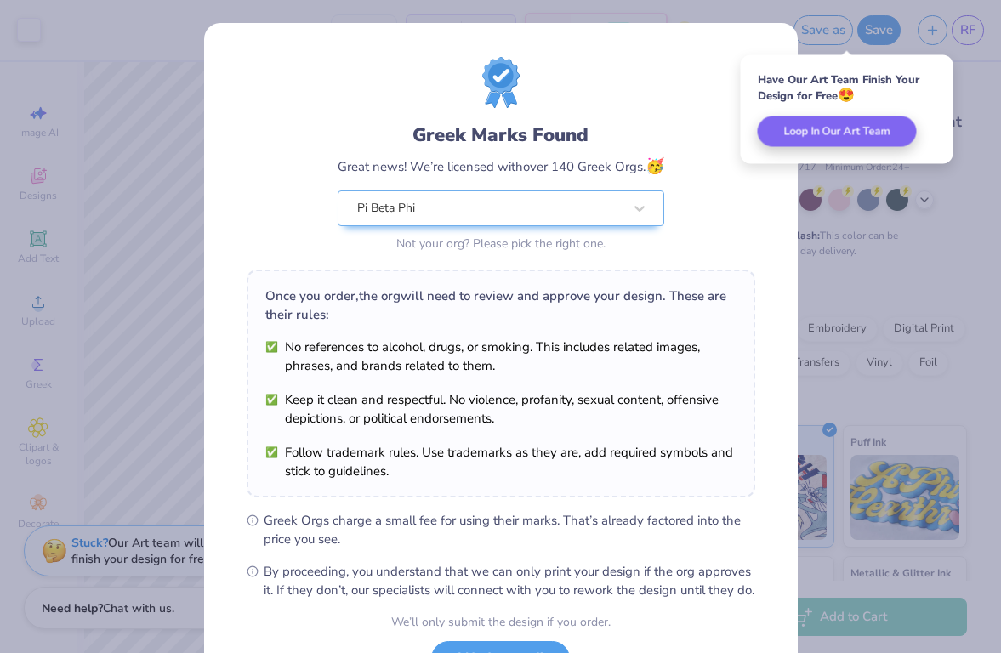
scroll to position [143, 0]
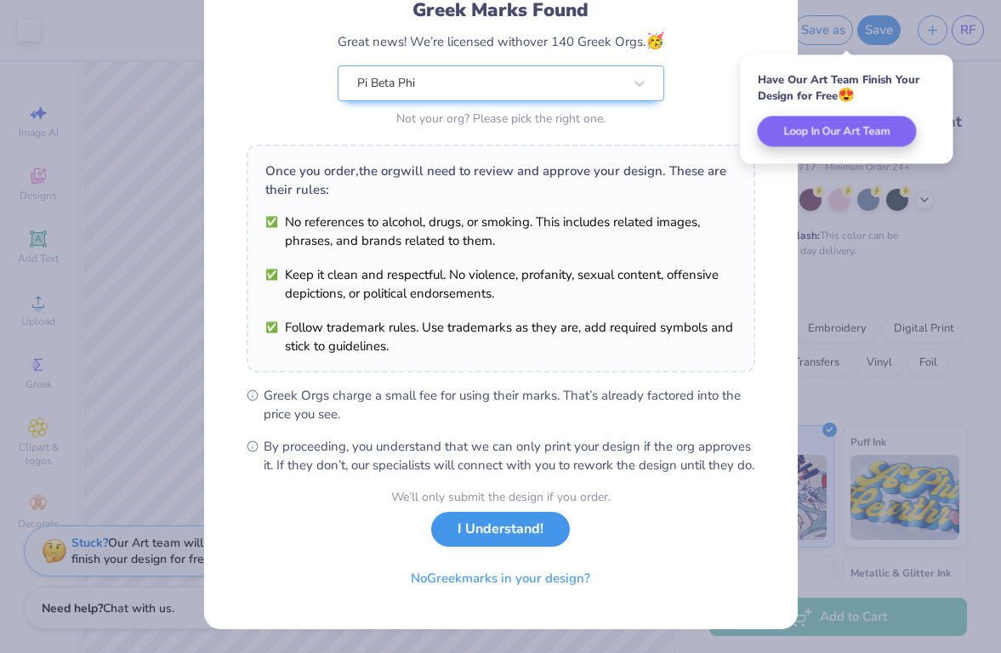
click at [527, 527] on button "I Understand!" at bounding box center [500, 529] width 139 height 35
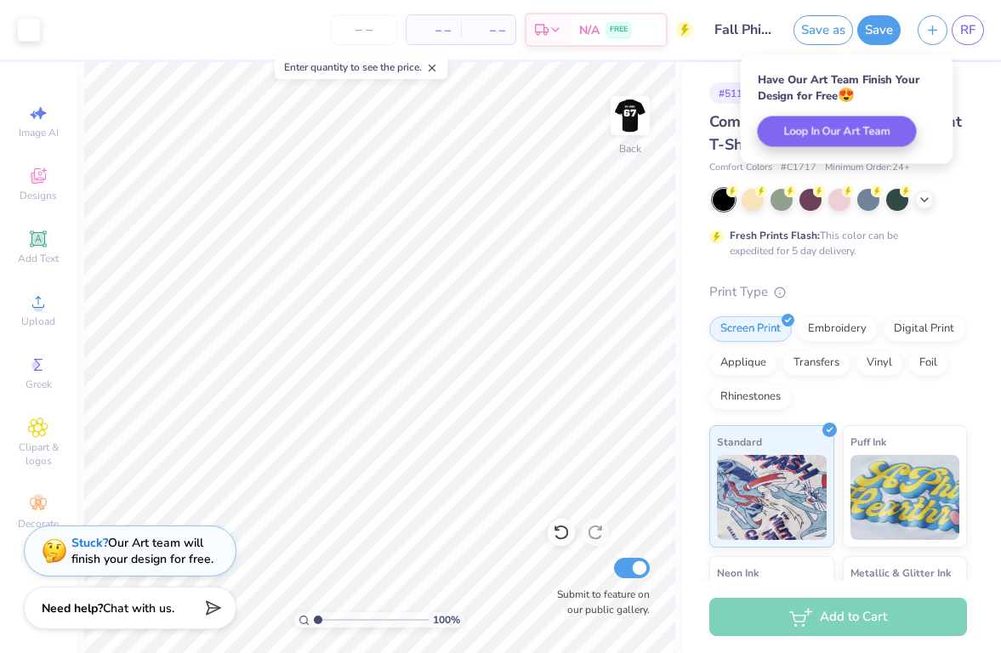
scroll to position [0, 0]
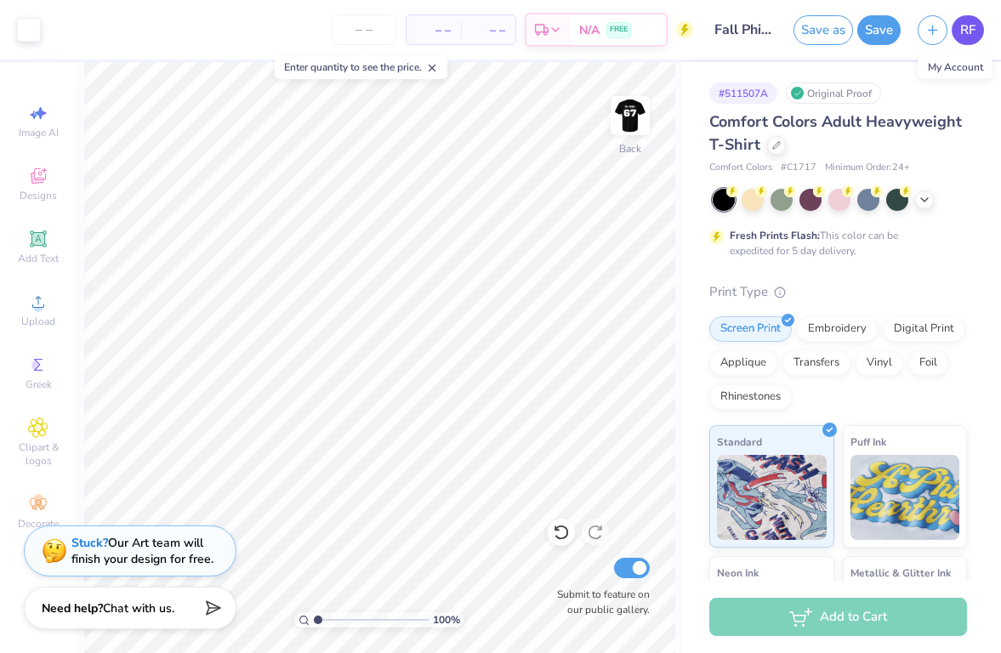
click at [979, 30] on link "RF" at bounding box center [968, 30] width 32 height 30
